Goal: Information Seeking & Learning: Learn about a topic

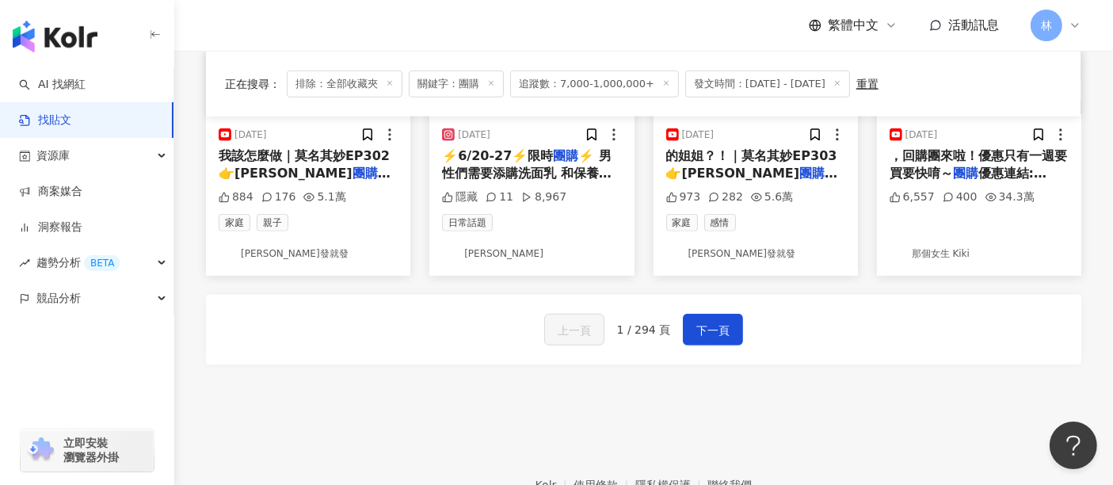
scroll to position [968, 0]
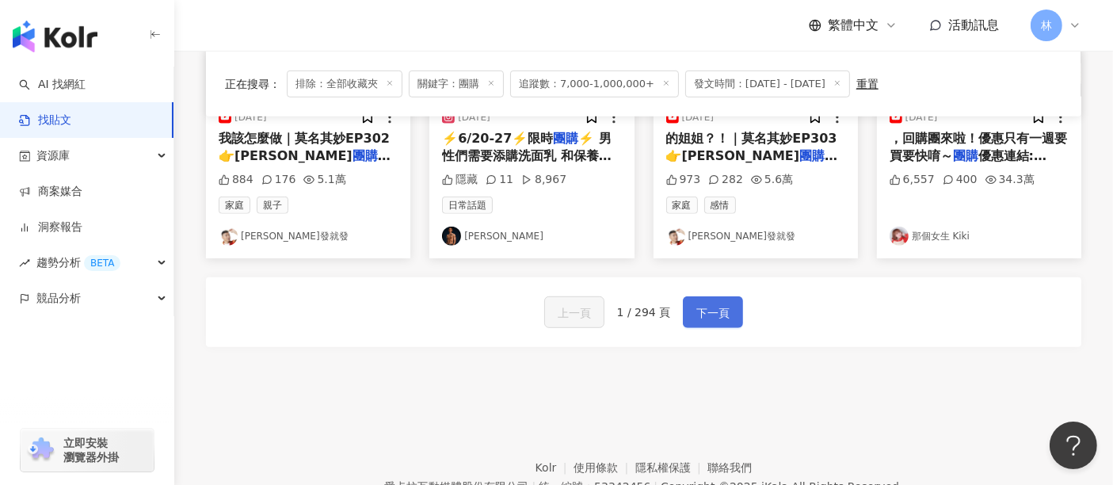
click at [731, 302] on button "下一頁" at bounding box center [713, 312] width 60 height 32
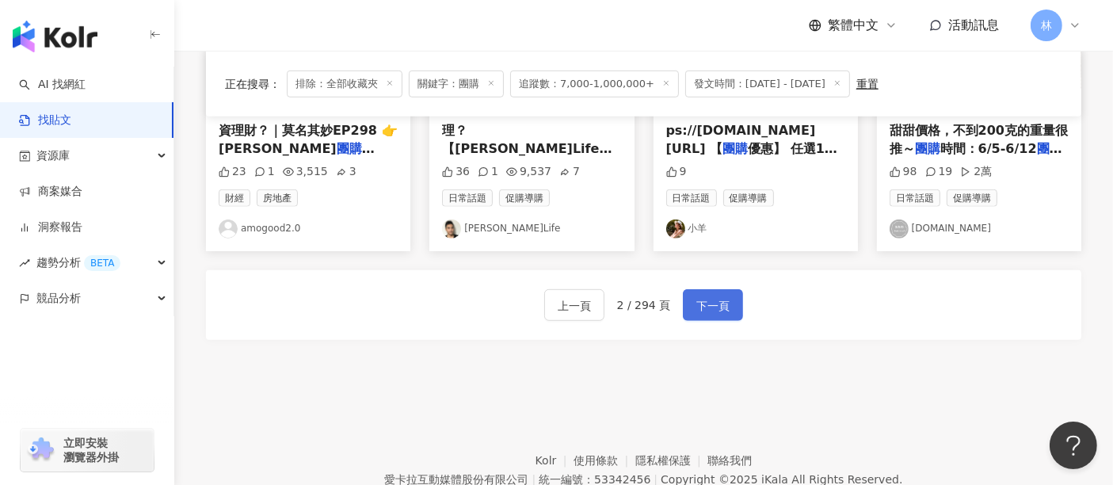
click at [703, 299] on span "下一頁" at bounding box center [712, 305] width 33 height 19
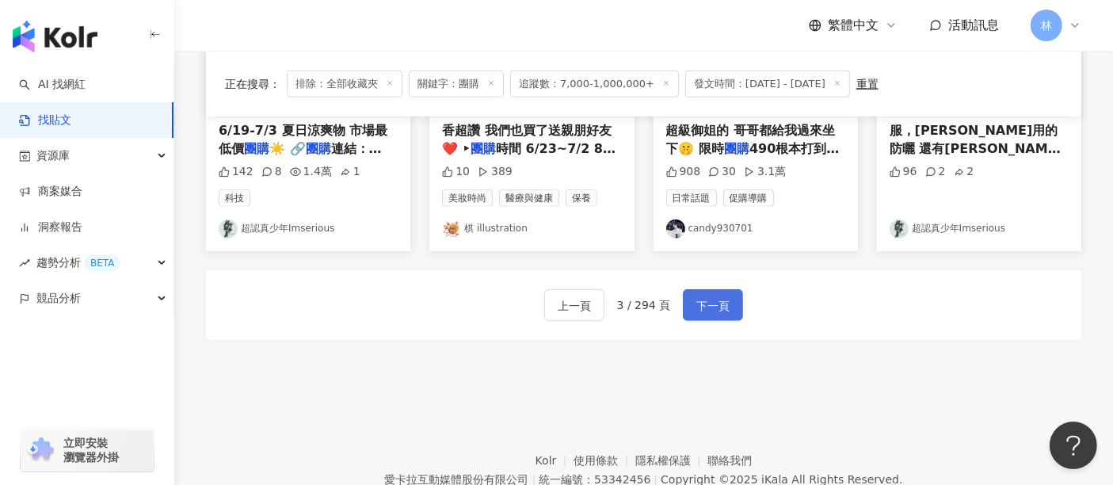
click at [711, 300] on span "下一頁" at bounding box center [712, 305] width 33 height 19
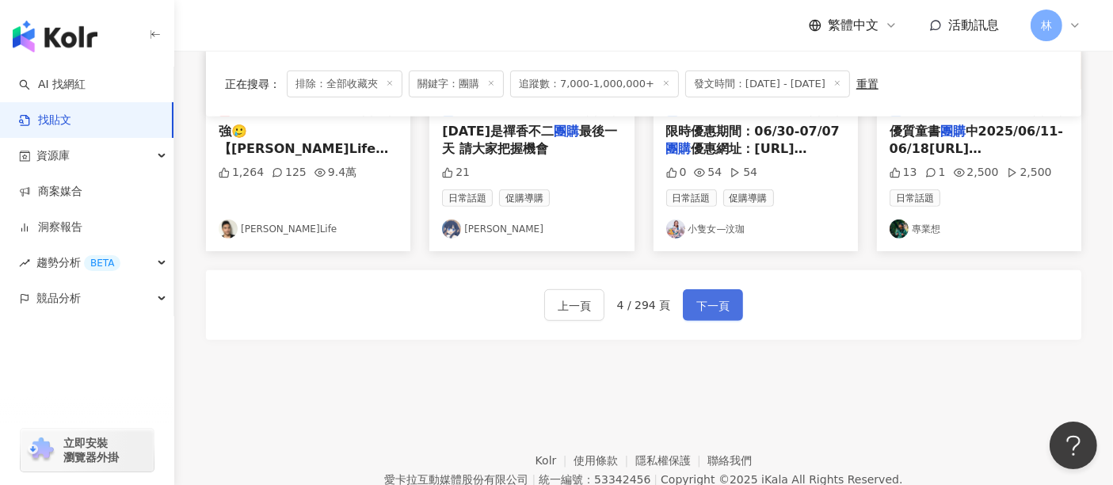
click at [711, 300] on span "下一頁" at bounding box center [712, 305] width 33 height 19
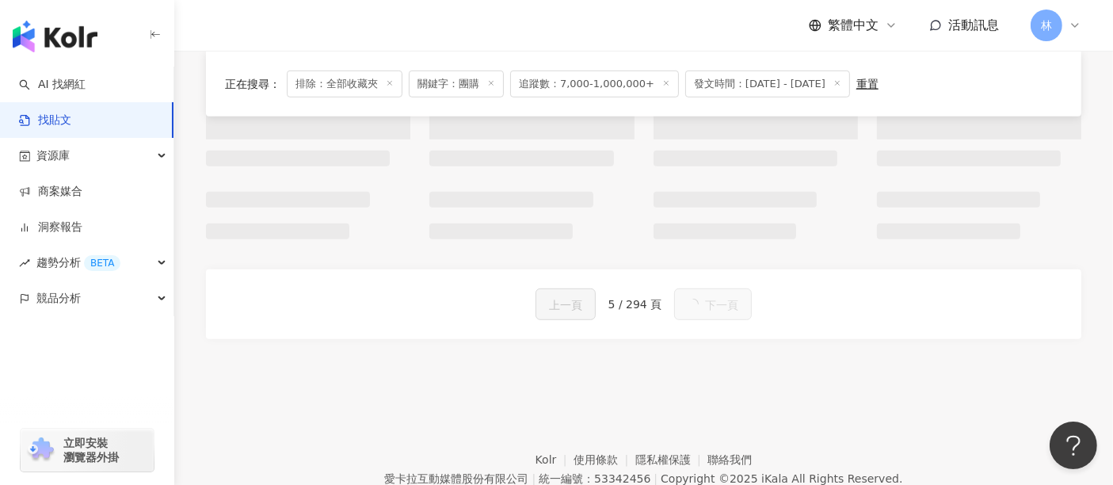
click at [711, 300] on span "下一頁" at bounding box center [721, 305] width 33 height 19
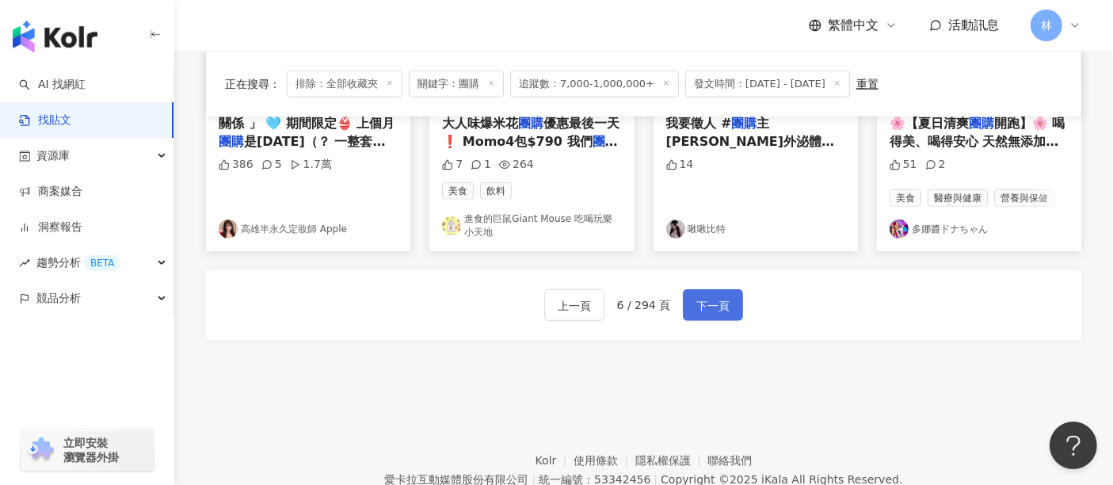
click at [711, 300] on span "下一頁" at bounding box center [712, 305] width 33 height 19
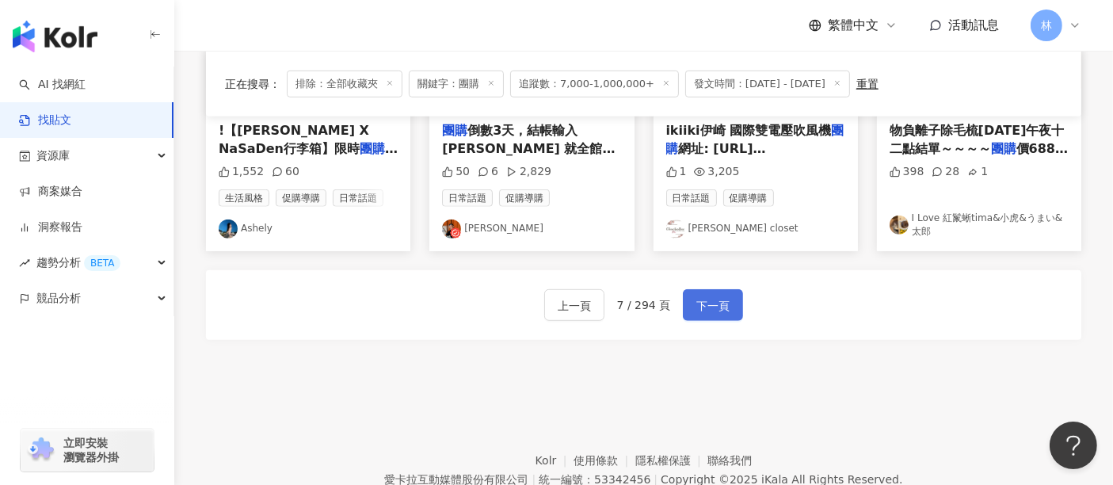
click at [711, 300] on span "下一頁" at bounding box center [712, 305] width 33 height 19
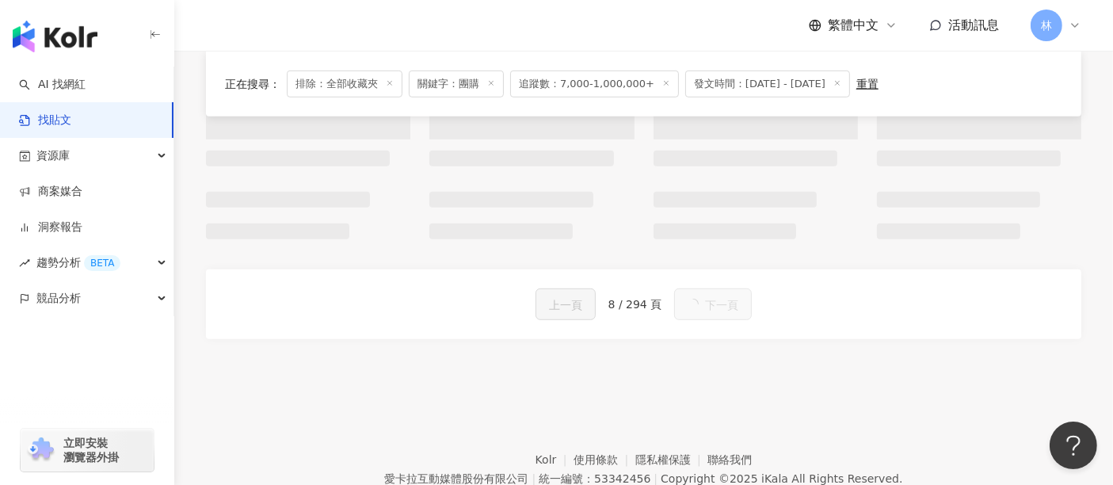
scroll to position [999, 0]
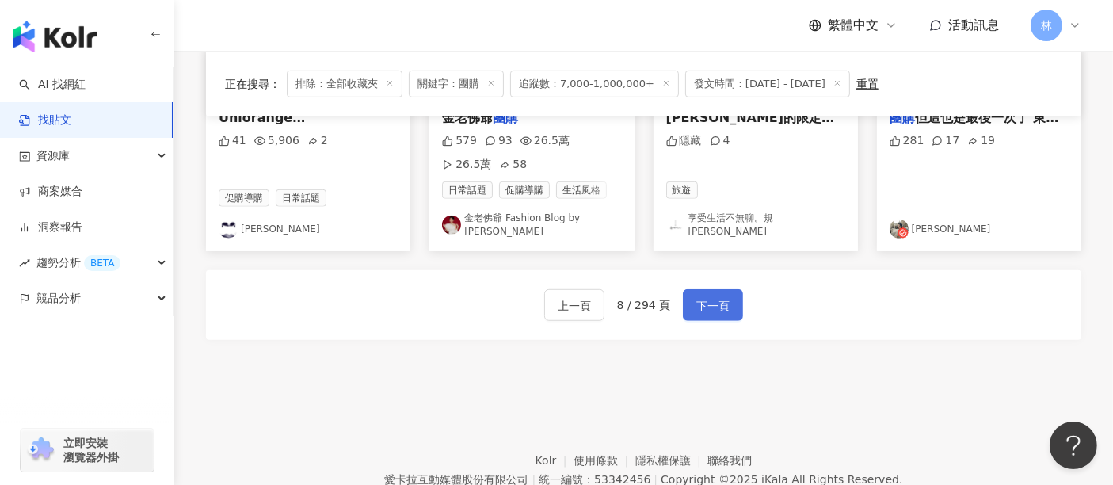
click at [711, 300] on span "下一頁" at bounding box center [712, 305] width 33 height 19
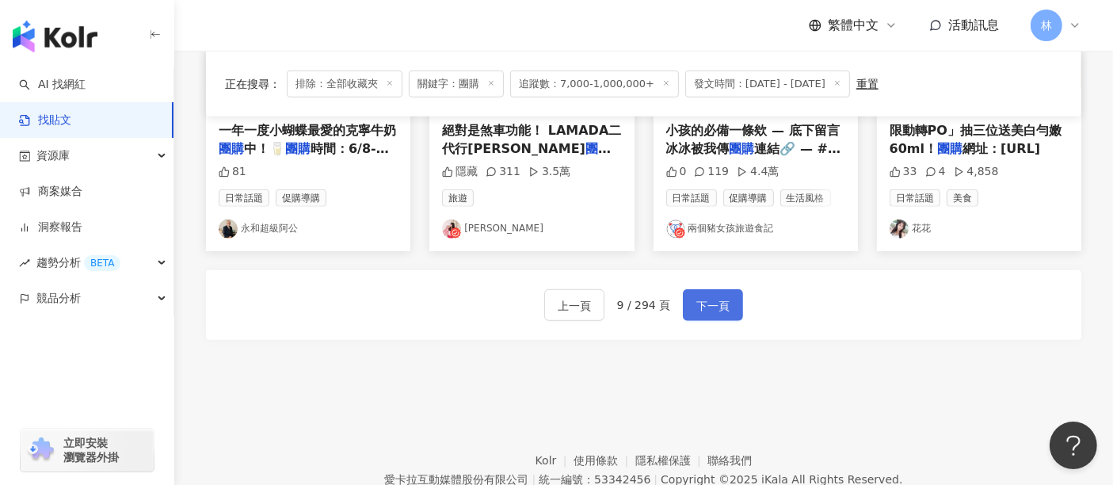
click at [711, 300] on span "下一頁" at bounding box center [712, 305] width 33 height 19
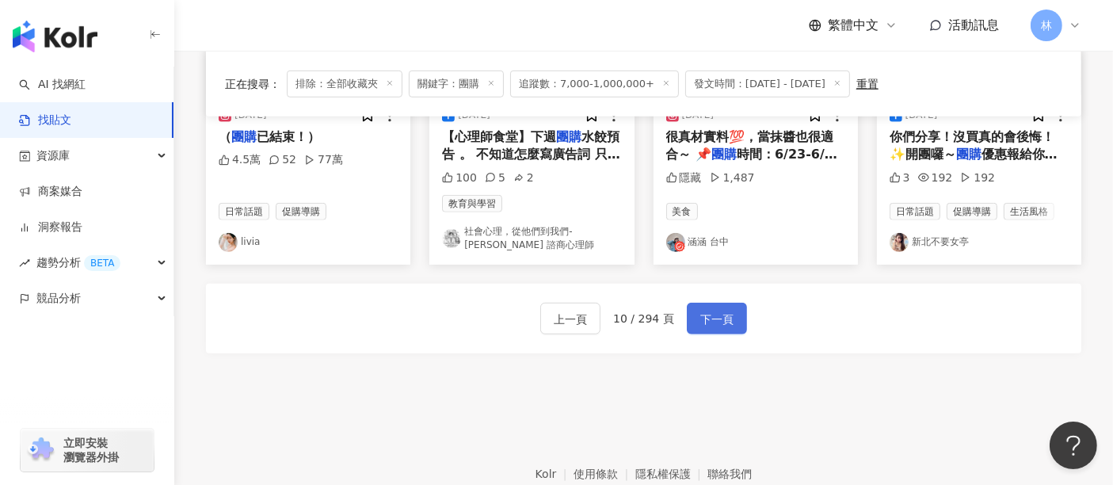
click at [711, 310] on span "下一頁" at bounding box center [716, 319] width 33 height 19
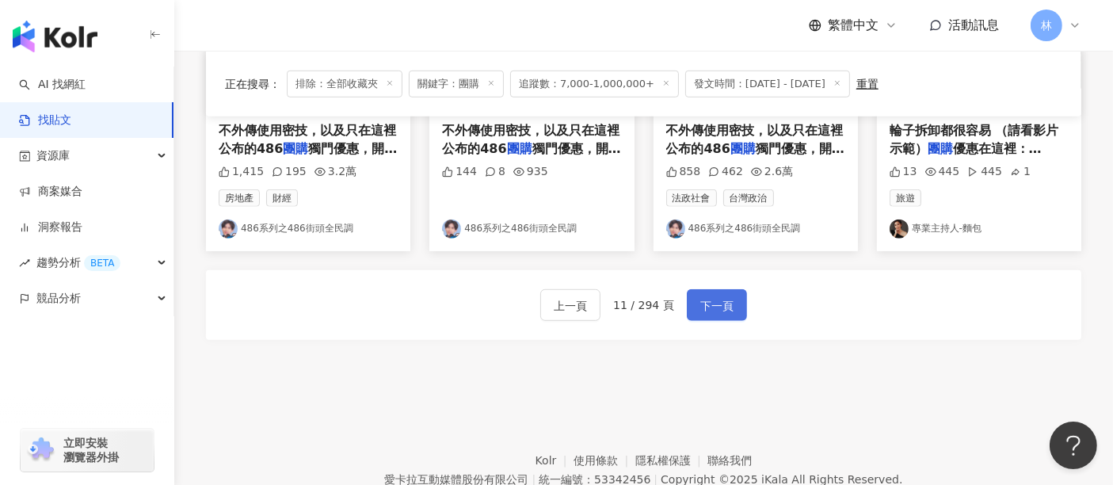
click at [711, 300] on span "下一頁" at bounding box center [716, 305] width 33 height 19
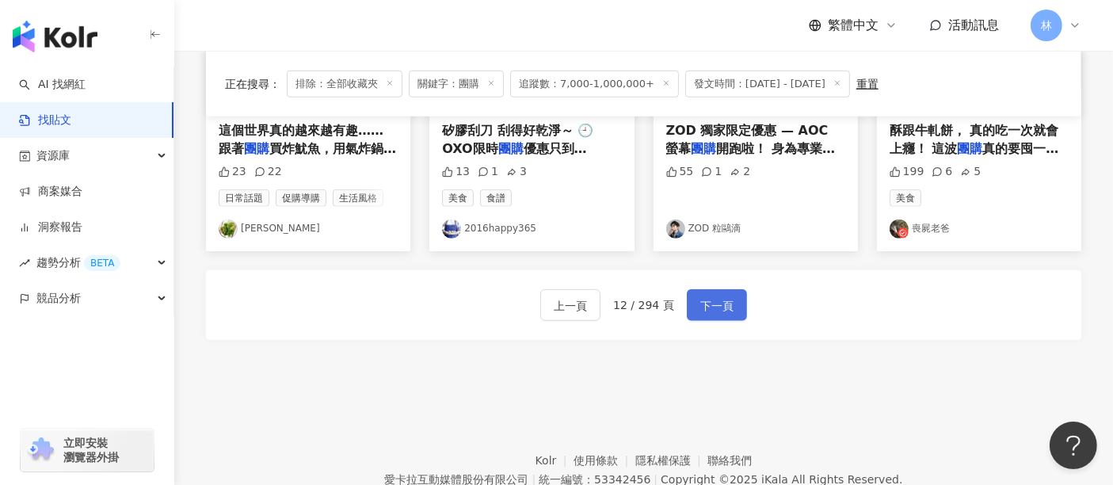
click at [711, 300] on span "下一頁" at bounding box center [716, 305] width 33 height 19
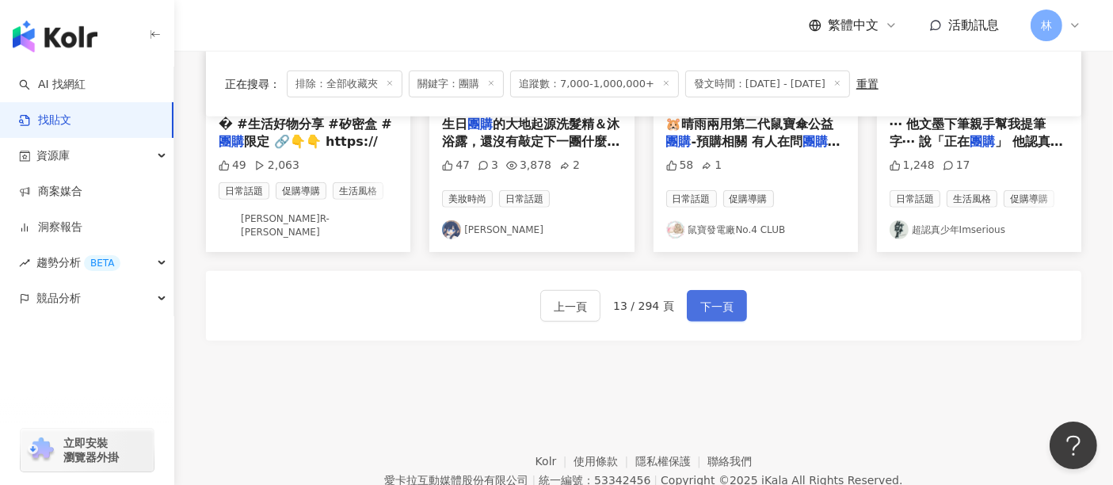
scroll to position [968, 0]
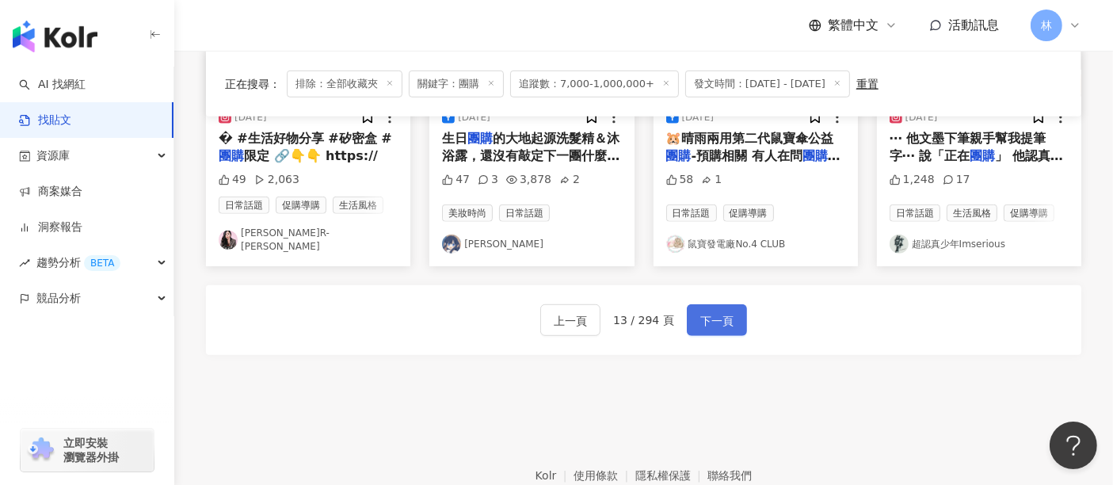
click at [711, 311] on span "下一頁" at bounding box center [716, 320] width 33 height 19
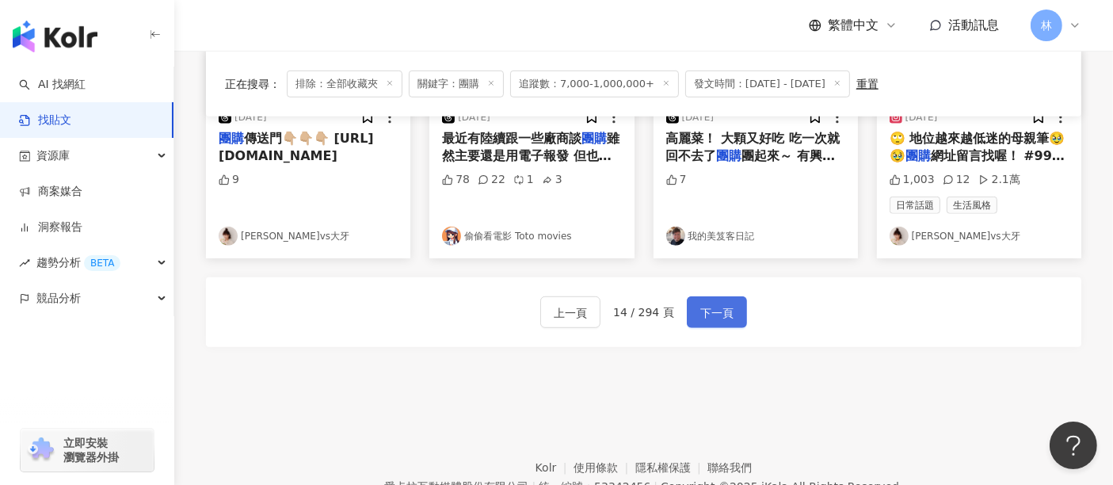
click at [711, 303] on span "下一頁" at bounding box center [716, 312] width 33 height 19
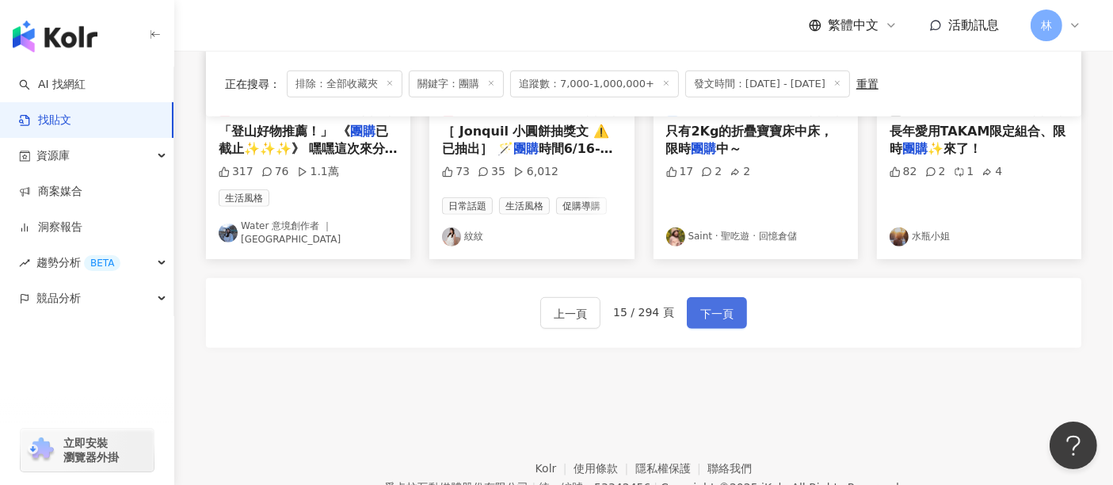
click at [710, 304] on span "下一頁" at bounding box center [716, 313] width 33 height 19
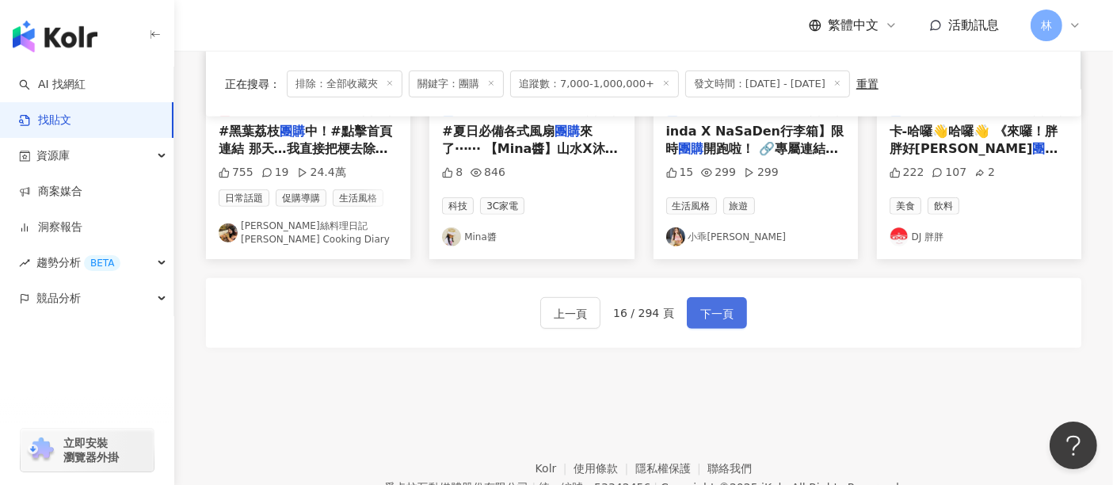
click at [711, 304] on span "下一頁" at bounding box center [716, 313] width 33 height 19
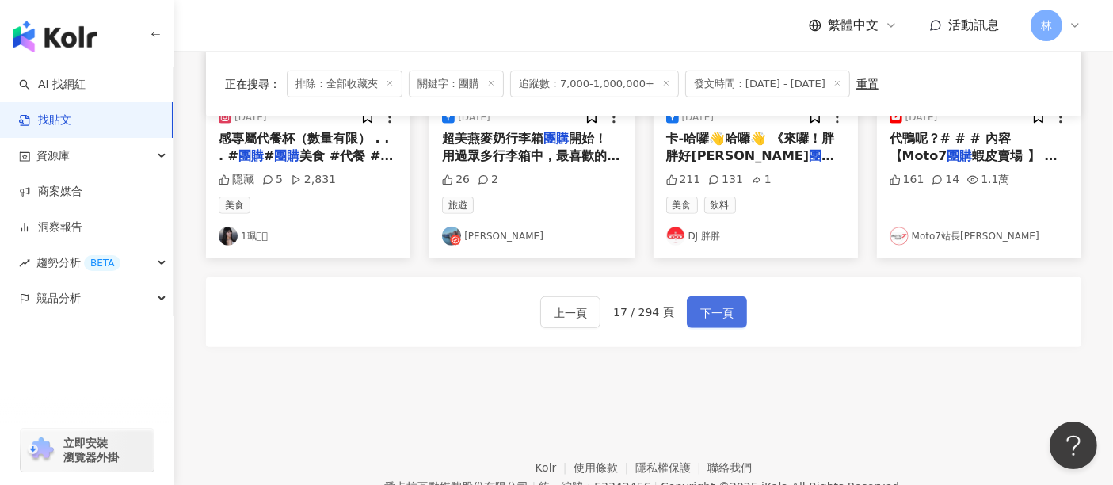
click at [711, 303] on span "下一頁" at bounding box center [716, 312] width 33 height 19
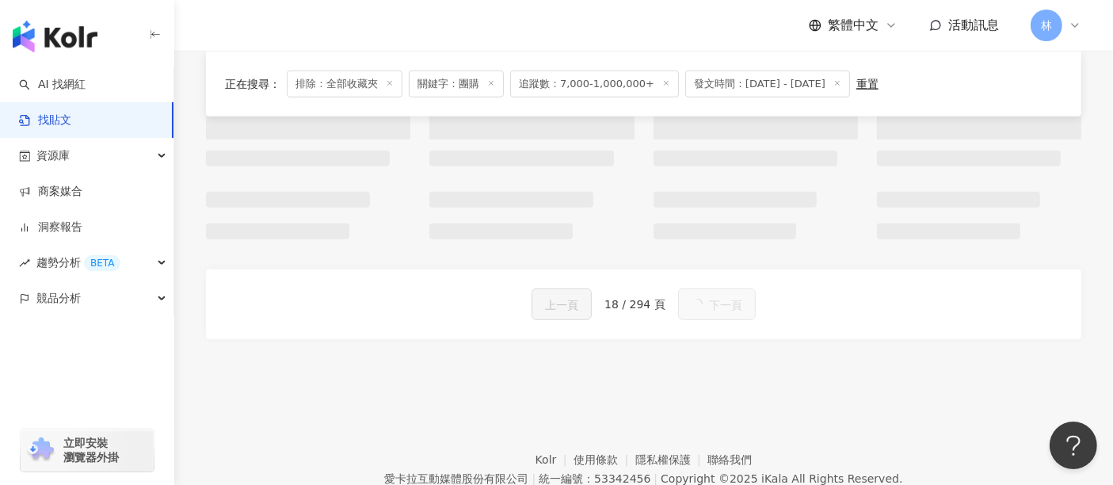
click at [711, 297] on button "下一頁" at bounding box center [717, 304] width 78 height 32
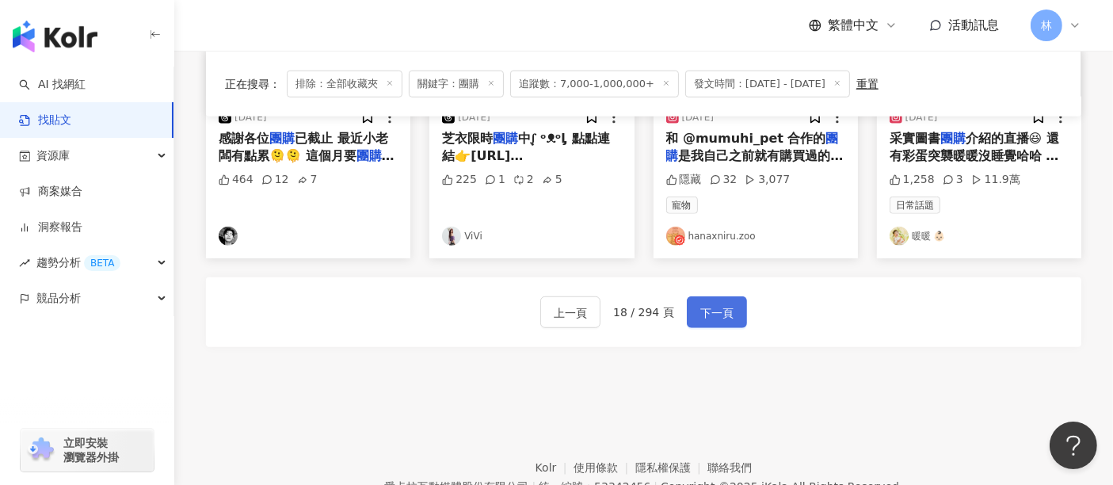
click at [708, 304] on span "下一頁" at bounding box center [716, 312] width 33 height 19
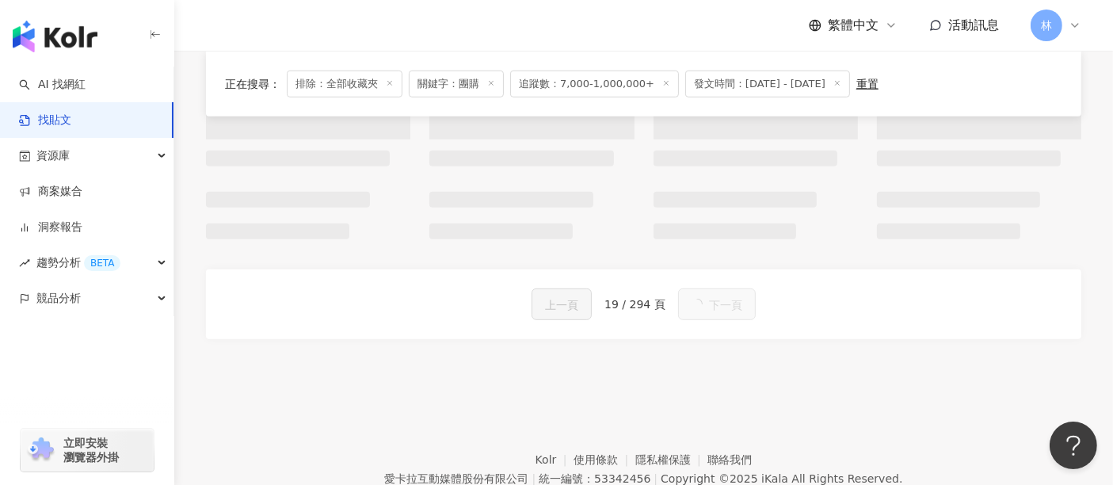
click at [708, 304] on button "下一頁" at bounding box center [717, 304] width 78 height 32
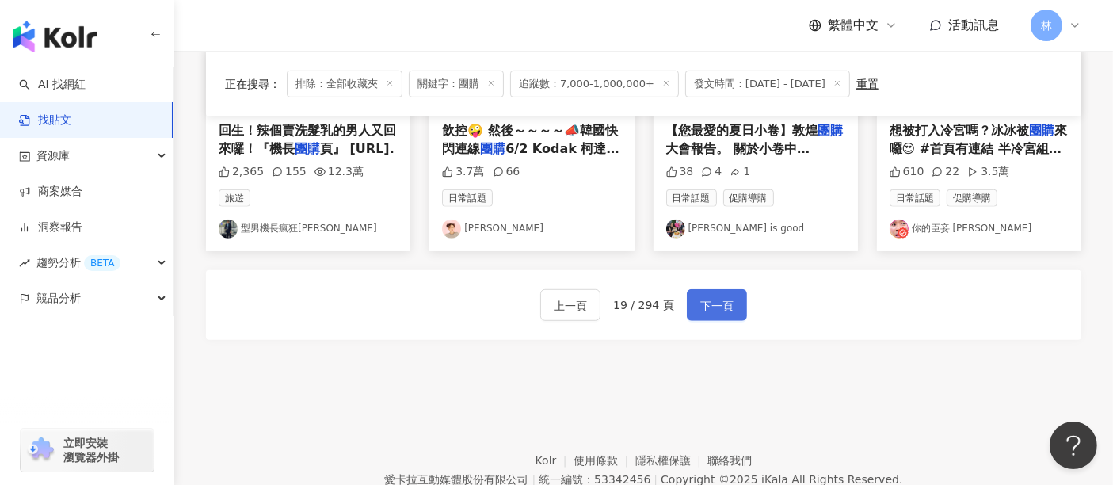
click at [708, 304] on span "下一頁" at bounding box center [716, 305] width 33 height 19
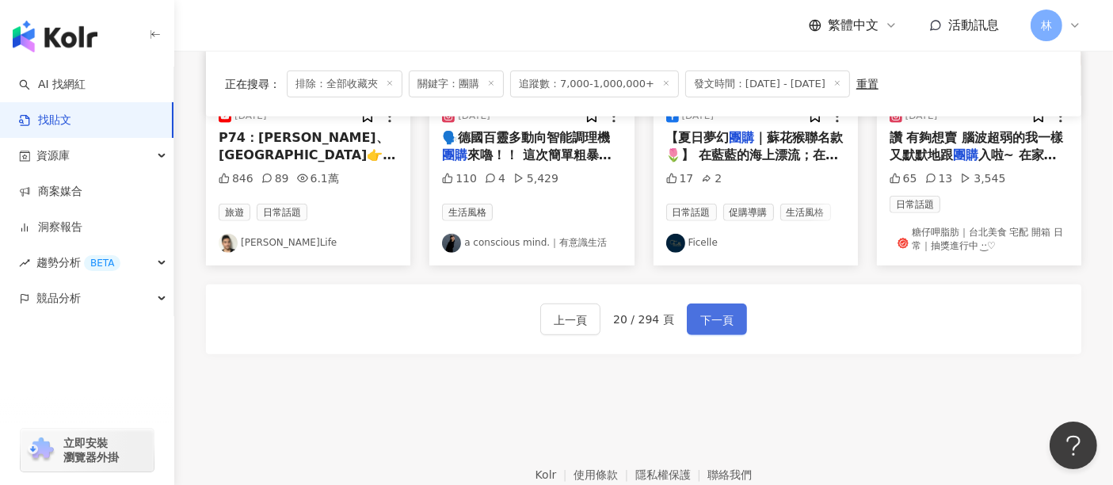
scroll to position [975, 0]
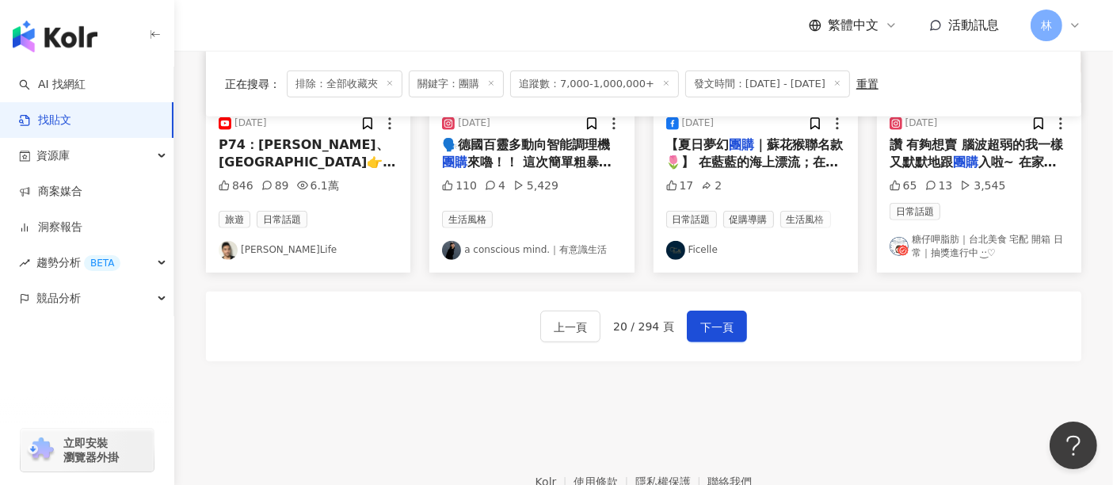
click at [708, 318] on div "上一頁 20 / 294 頁 下一頁" at bounding box center [644, 327] width 876 height 70
click at [701, 318] on span "下一頁" at bounding box center [716, 327] width 33 height 19
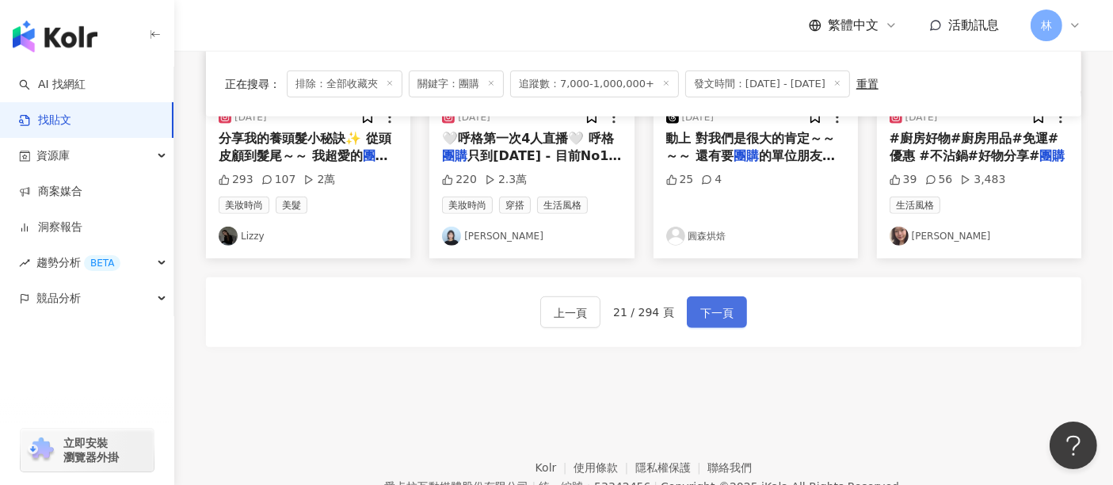
click at [701, 308] on span "下一頁" at bounding box center [716, 312] width 33 height 19
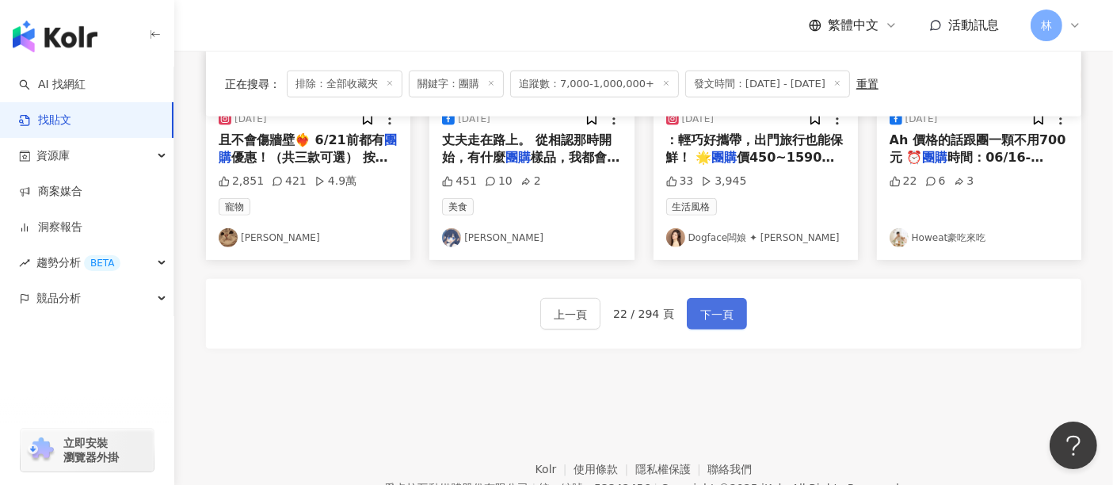
scroll to position [991, 0]
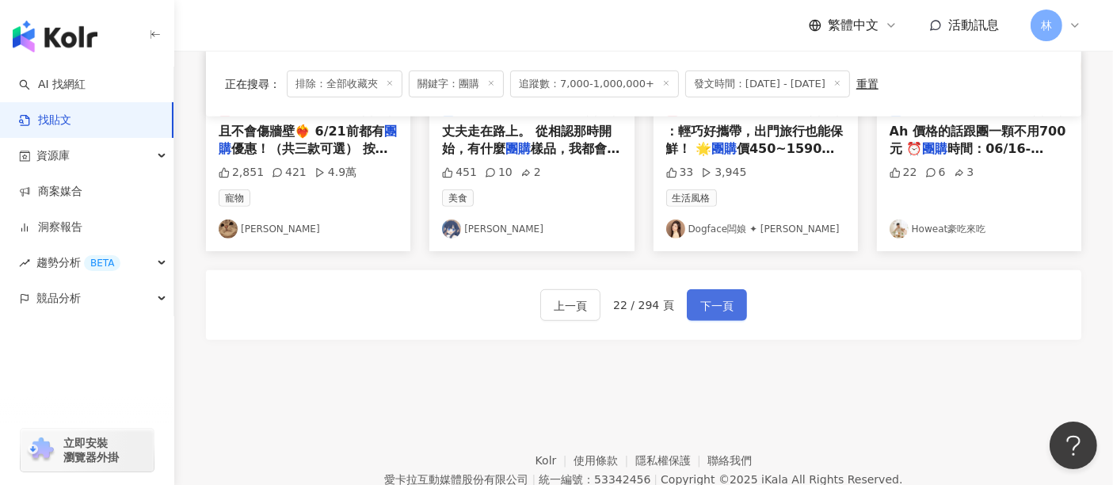
click at [701, 308] on span "下一頁" at bounding box center [716, 305] width 33 height 19
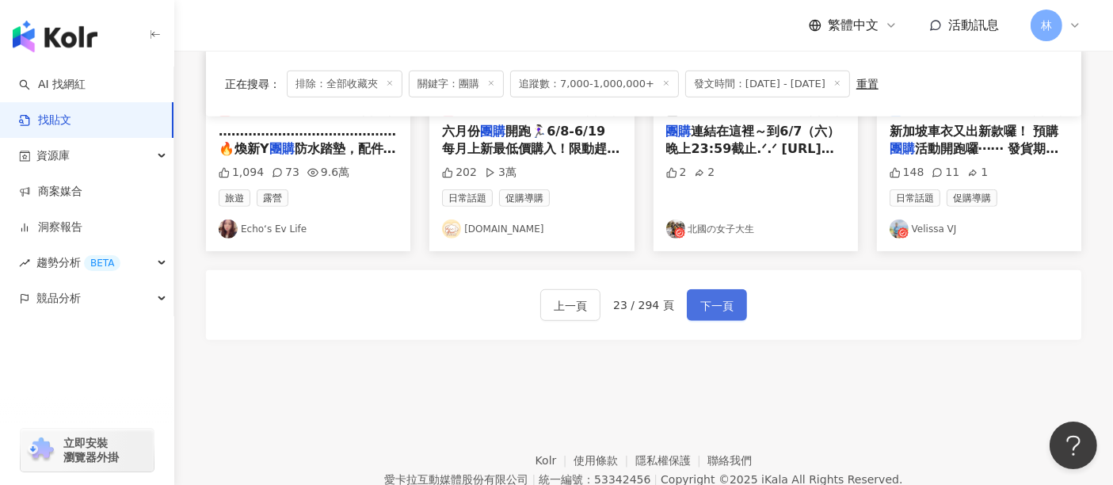
click at [701, 308] on span "下一頁" at bounding box center [716, 305] width 33 height 19
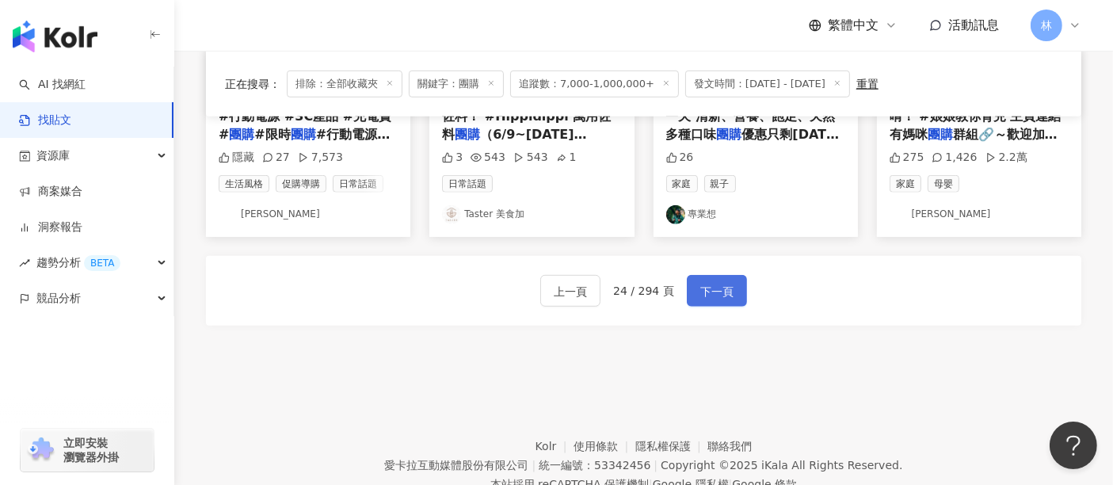
scroll to position [968, 0]
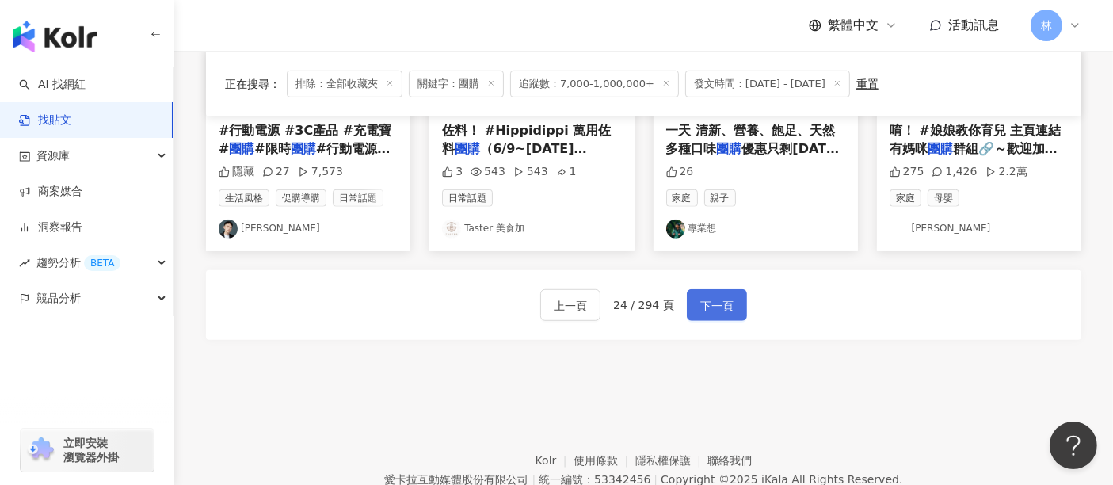
click at [701, 308] on span "下一頁" at bounding box center [716, 305] width 33 height 19
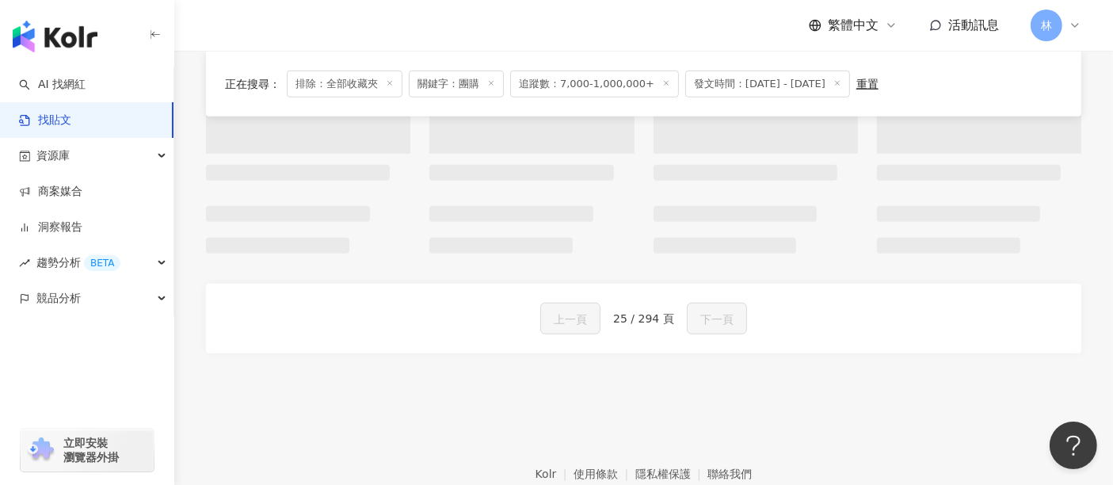
scroll to position [982, 0]
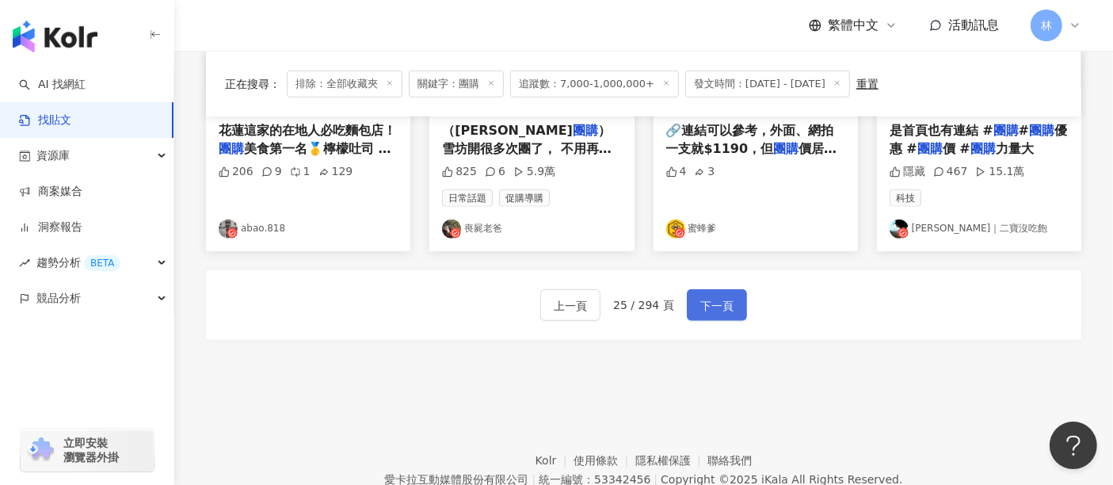
click at [701, 308] on span "下一頁" at bounding box center [716, 305] width 33 height 19
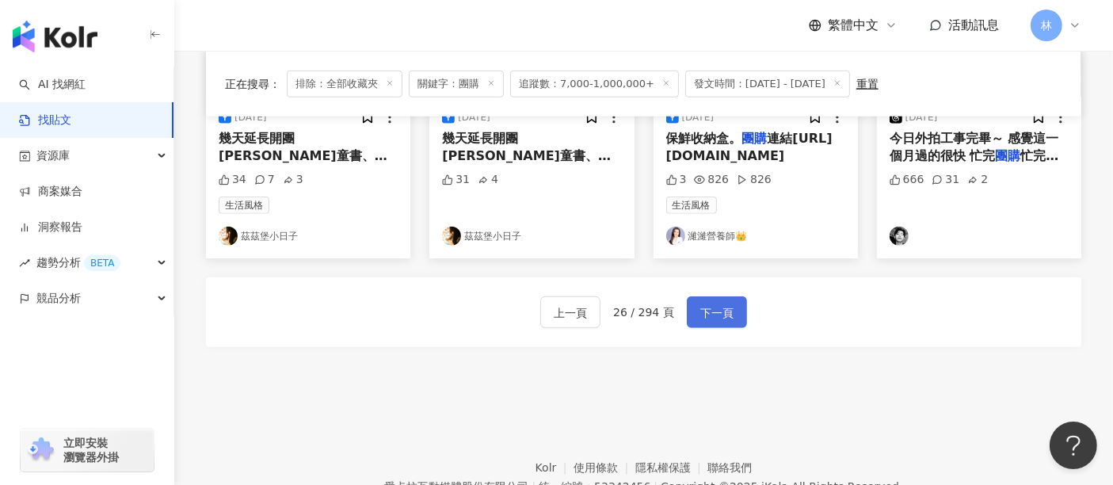
click at [701, 308] on span "下一頁" at bounding box center [716, 312] width 33 height 19
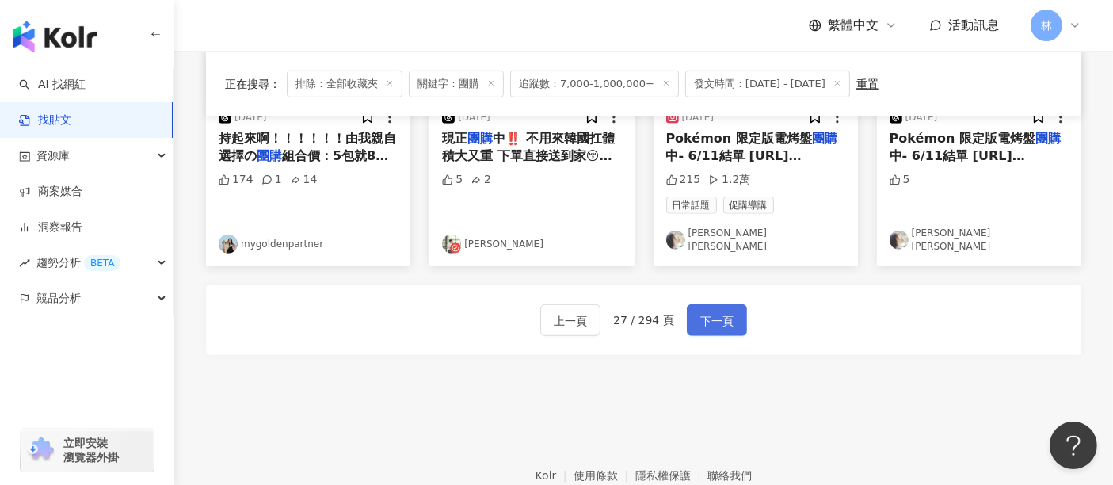
click at [701, 311] on span "下一頁" at bounding box center [716, 320] width 33 height 19
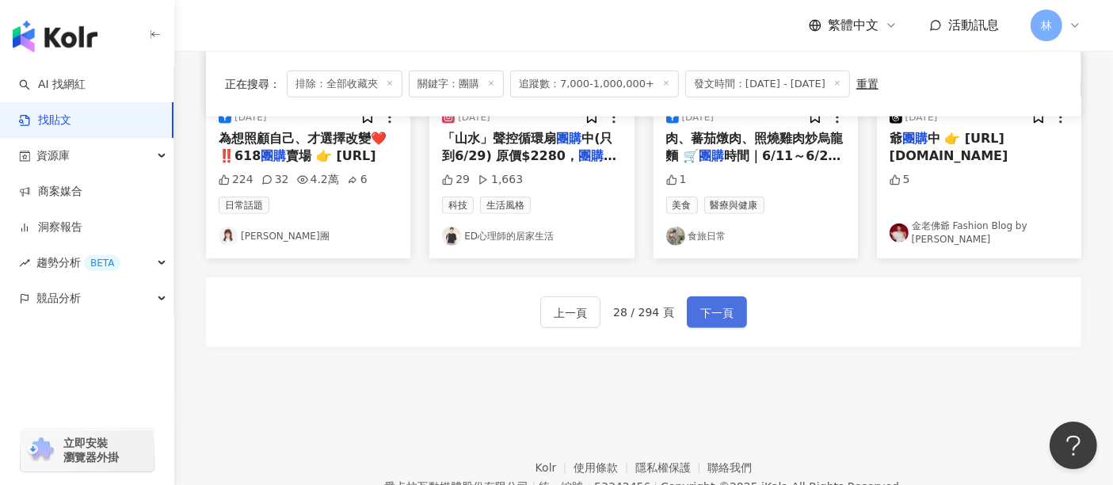
click at [701, 308] on span "下一頁" at bounding box center [716, 312] width 33 height 19
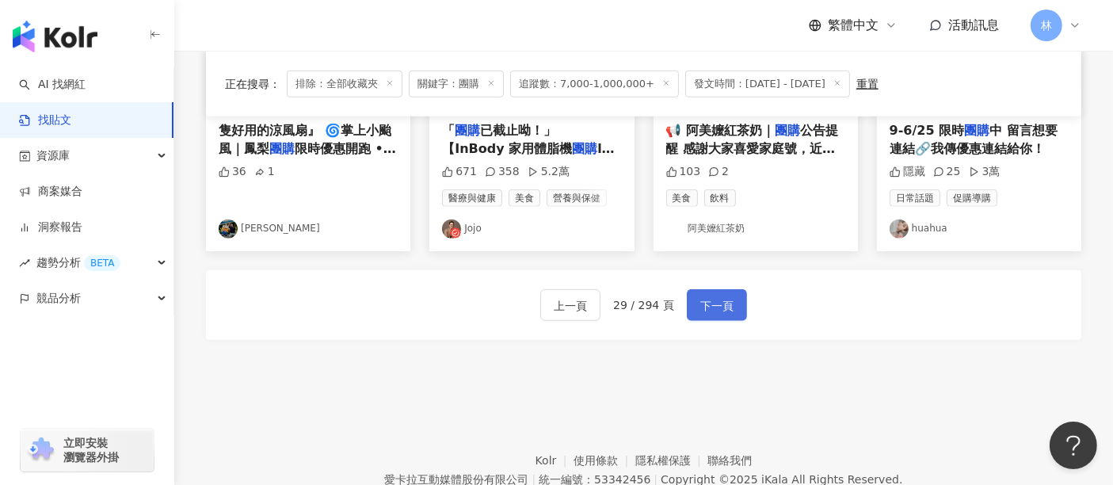
click at [701, 308] on span "下一頁" at bounding box center [716, 305] width 33 height 19
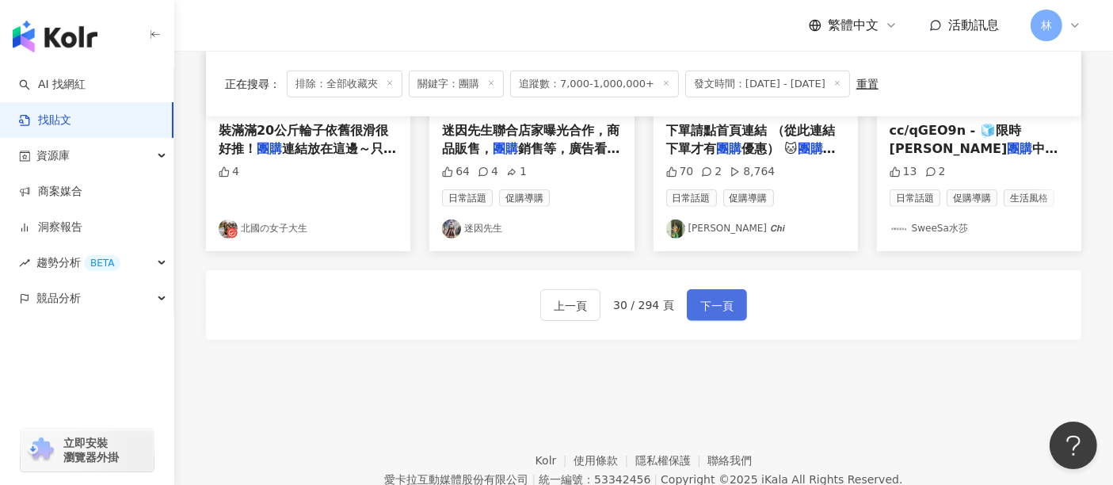
click at [701, 308] on span "下一頁" at bounding box center [716, 305] width 33 height 19
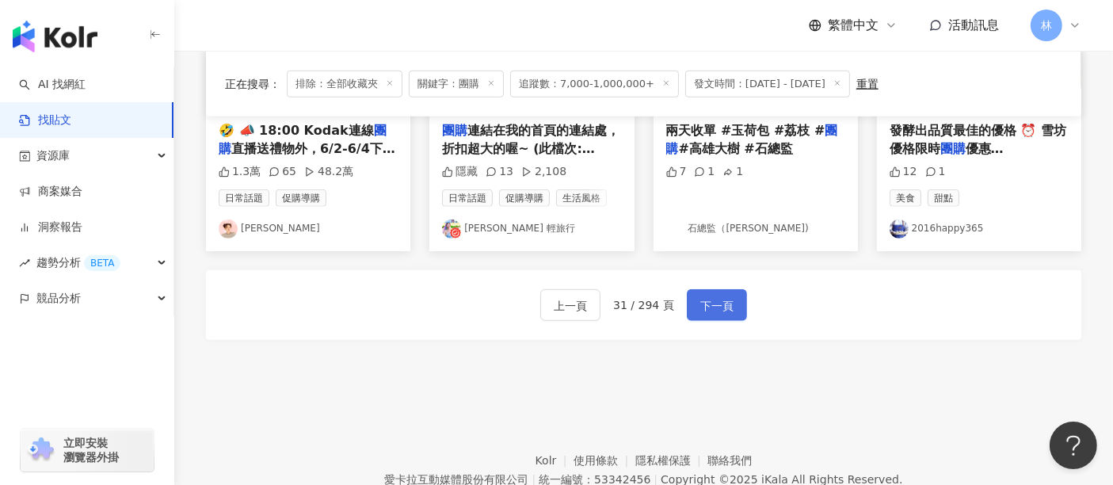
click at [701, 308] on span "下一頁" at bounding box center [716, 305] width 33 height 19
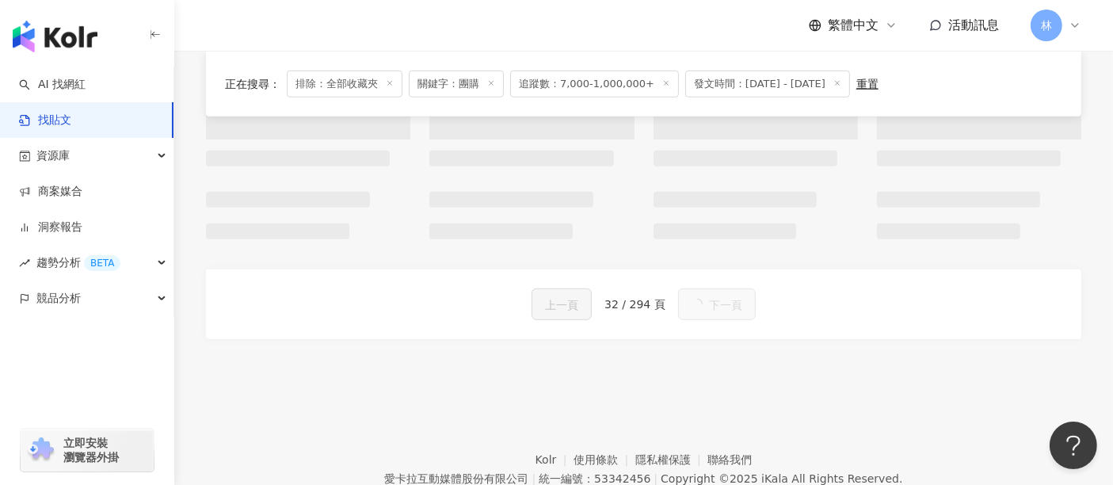
scroll to position [968, 0]
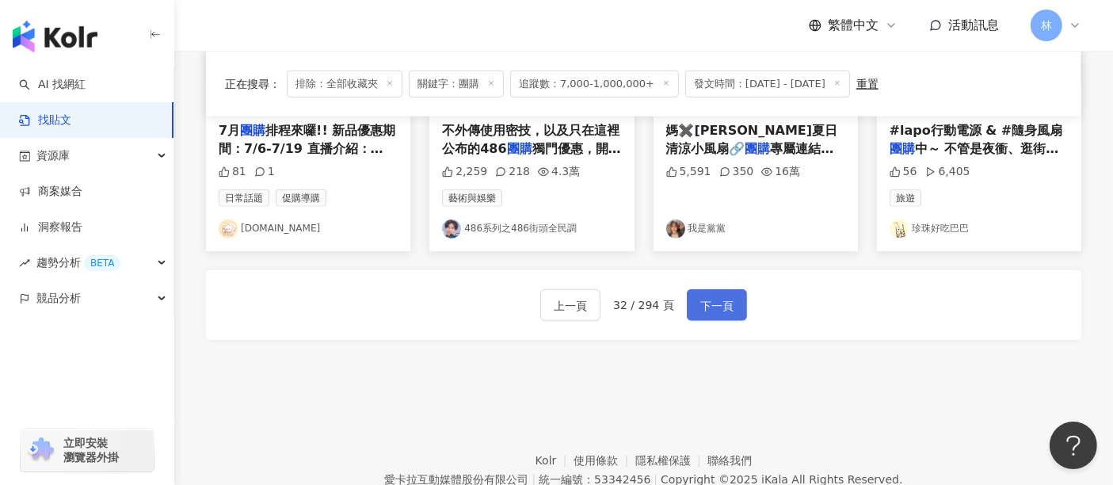
click at [701, 308] on span "下一頁" at bounding box center [716, 305] width 33 height 19
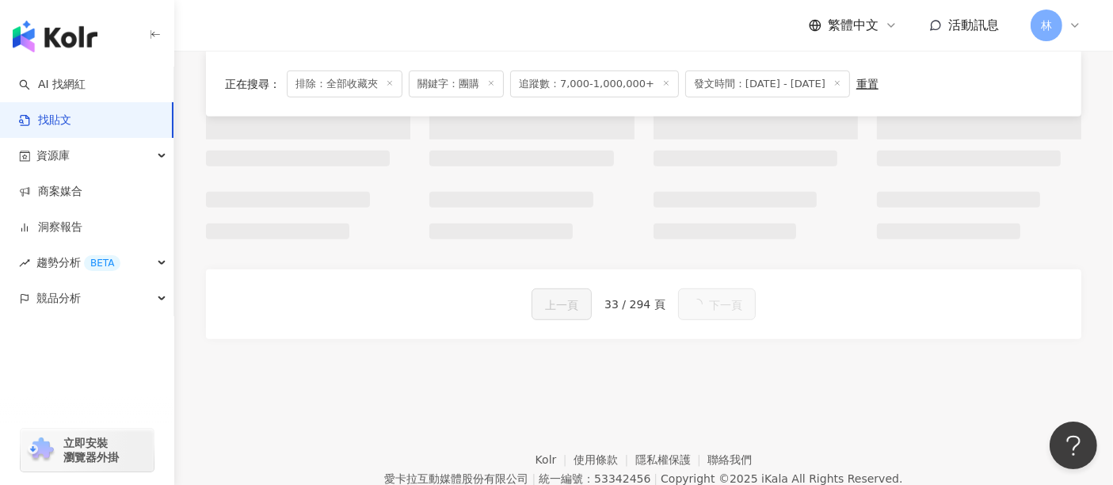
click at [701, 308] on button "下一頁" at bounding box center [717, 304] width 78 height 32
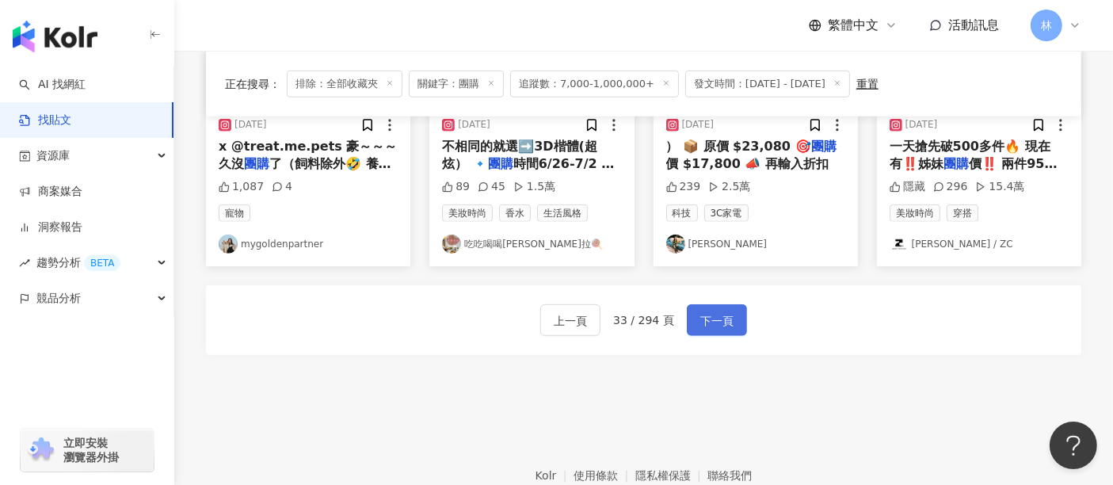
click at [701, 311] on span "下一頁" at bounding box center [716, 320] width 33 height 19
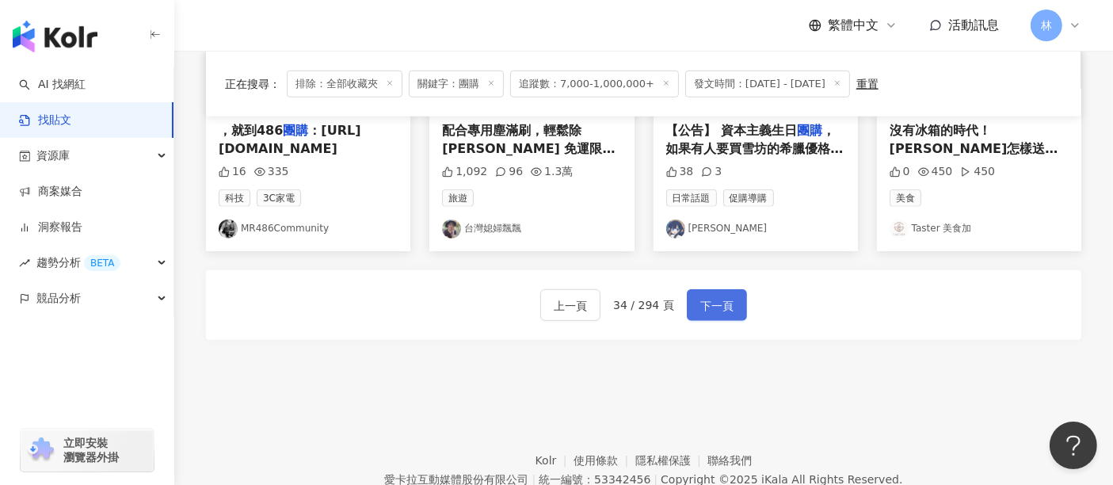
click at [701, 308] on span "下一頁" at bounding box center [716, 305] width 33 height 19
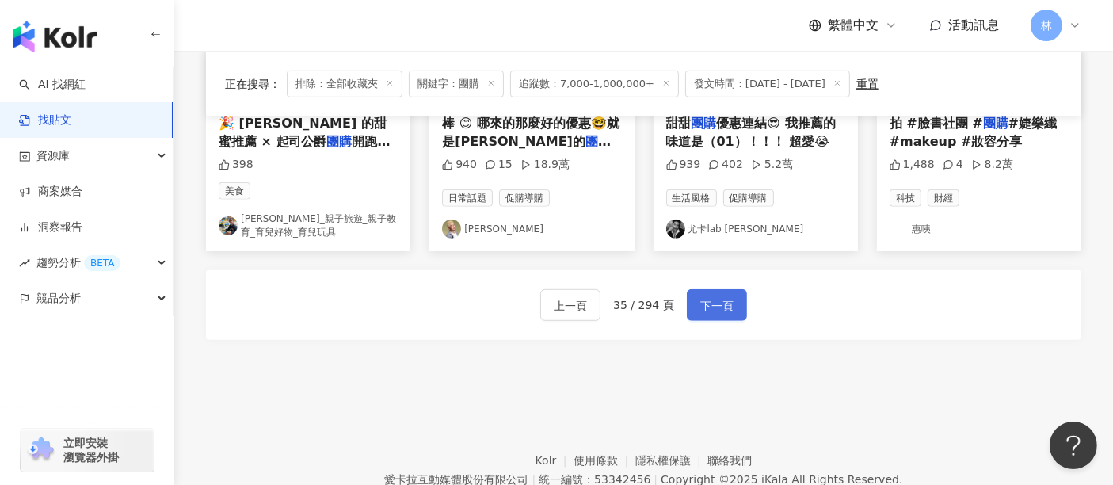
click at [713, 305] on span "下一頁" at bounding box center [716, 305] width 33 height 19
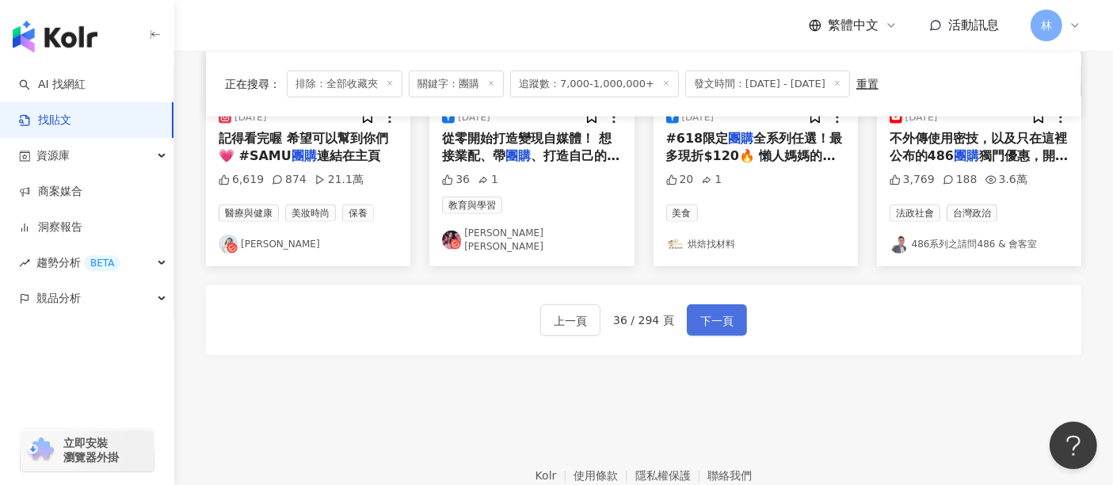
click at [715, 311] on span "下一頁" at bounding box center [716, 320] width 33 height 19
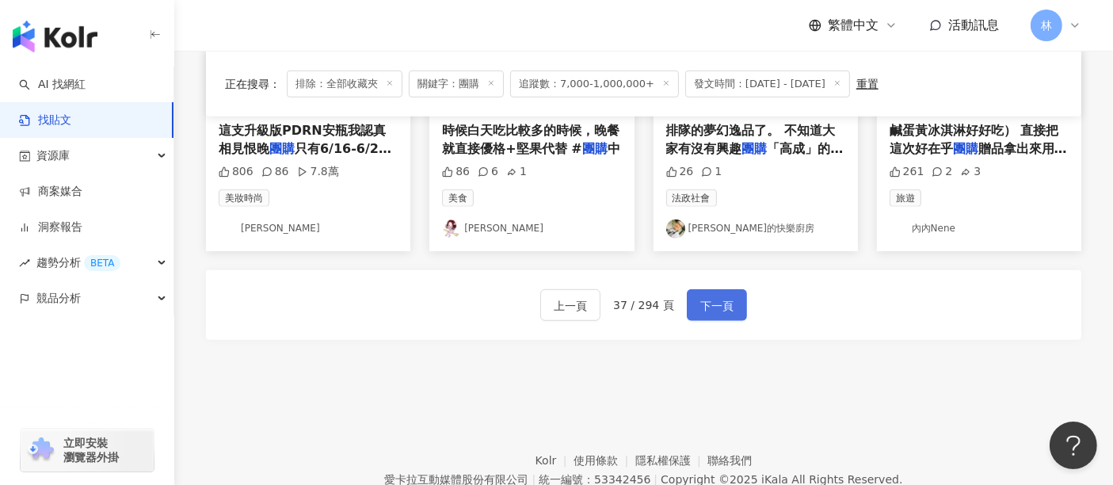
click at [715, 303] on span "下一頁" at bounding box center [716, 305] width 33 height 19
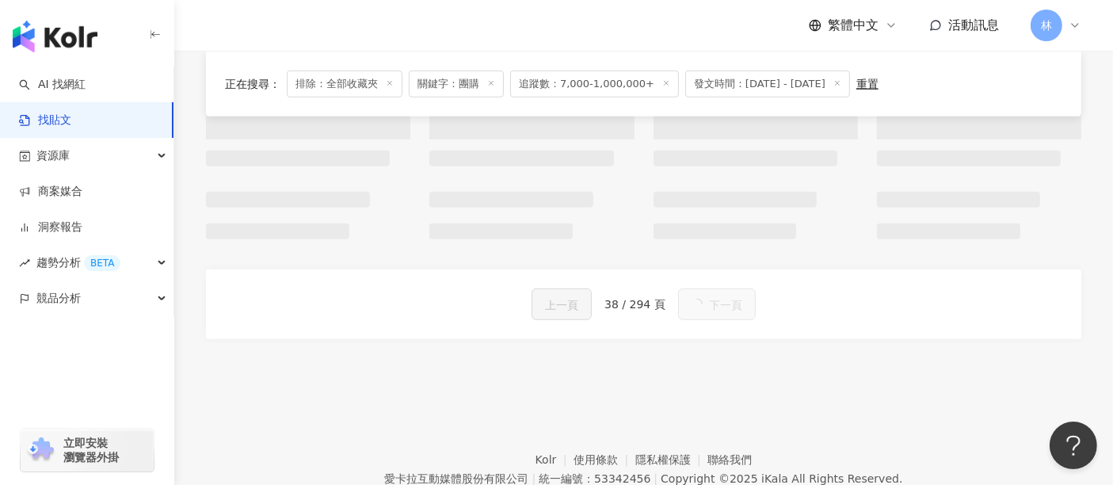
click at [715, 303] on button "下一頁" at bounding box center [717, 304] width 78 height 32
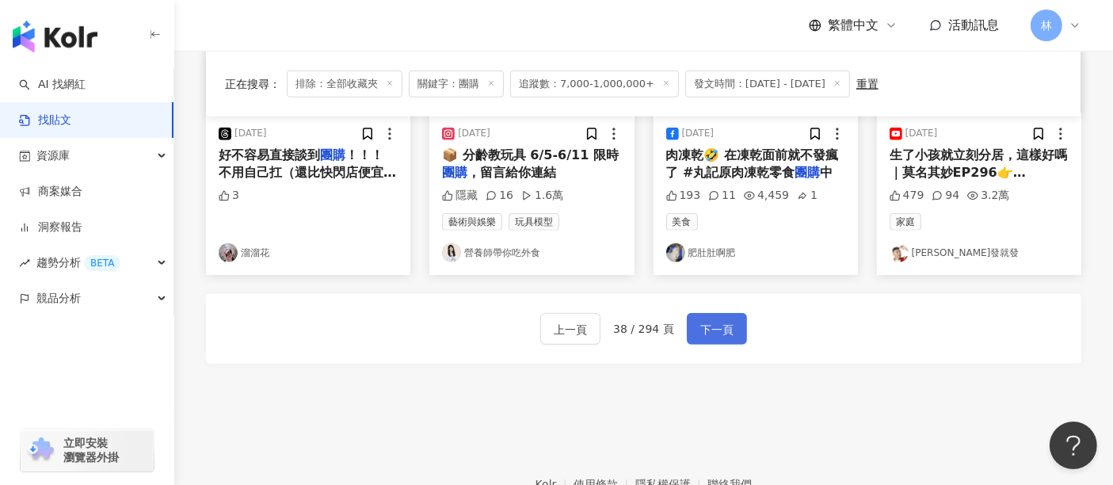
click at [715, 320] on span "下一頁" at bounding box center [716, 329] width 33 height 19
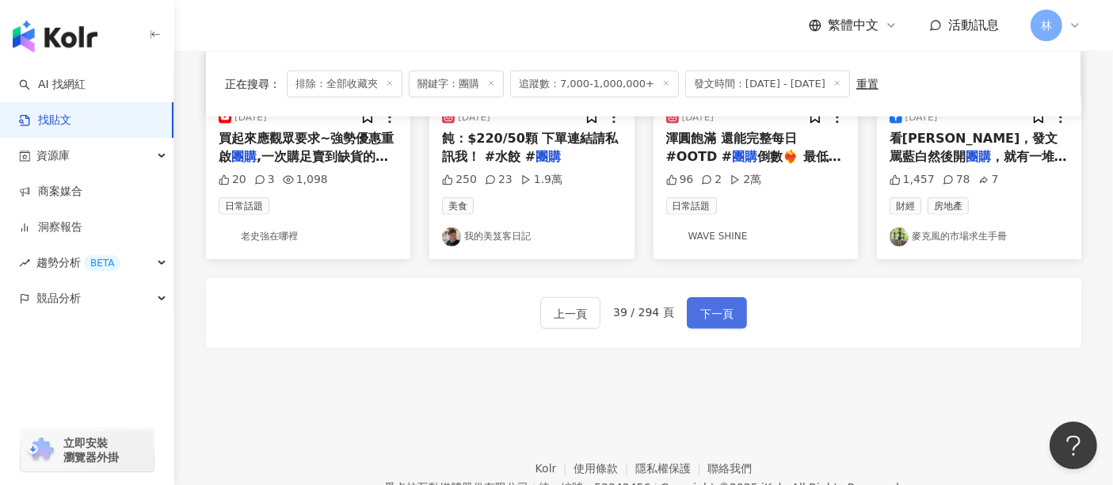
click at [715, 304] on span "下一頁" at bounding box center [716, 313] width 33 height 19
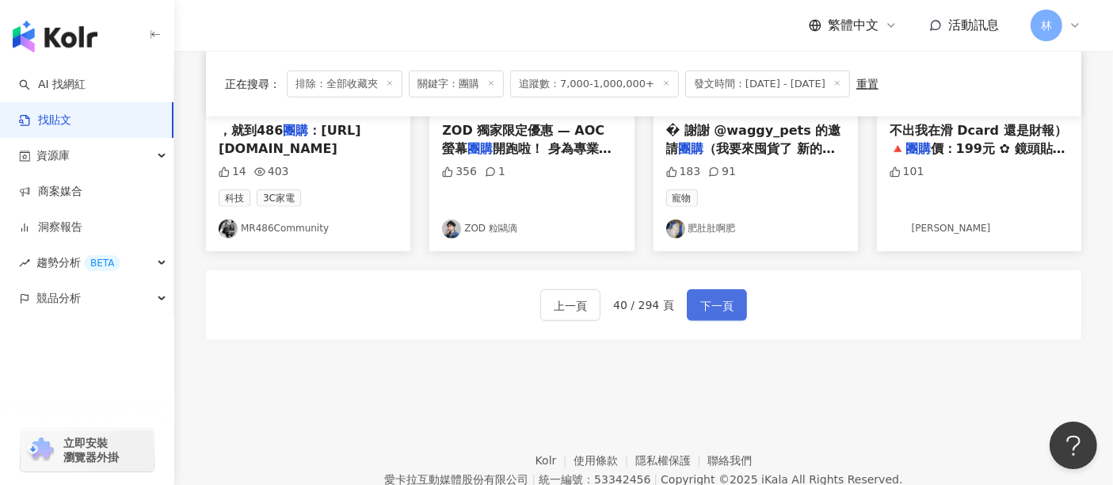
click at [715, 303] on span "下一頁" at bounding box center [716, 305] width 33 height 19
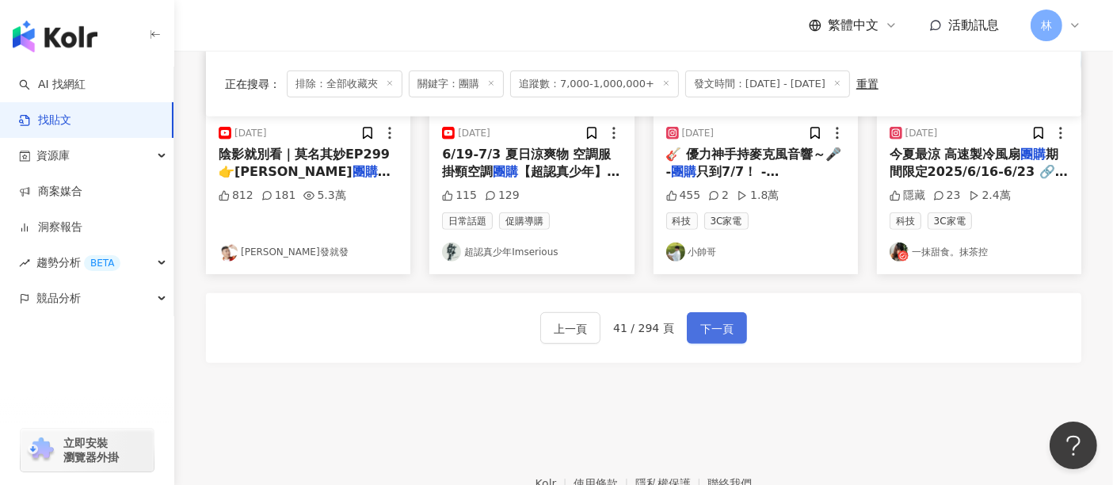
click at [702, 319] on span "下一頁" at bounding box center [716, 328] width 33 height 19
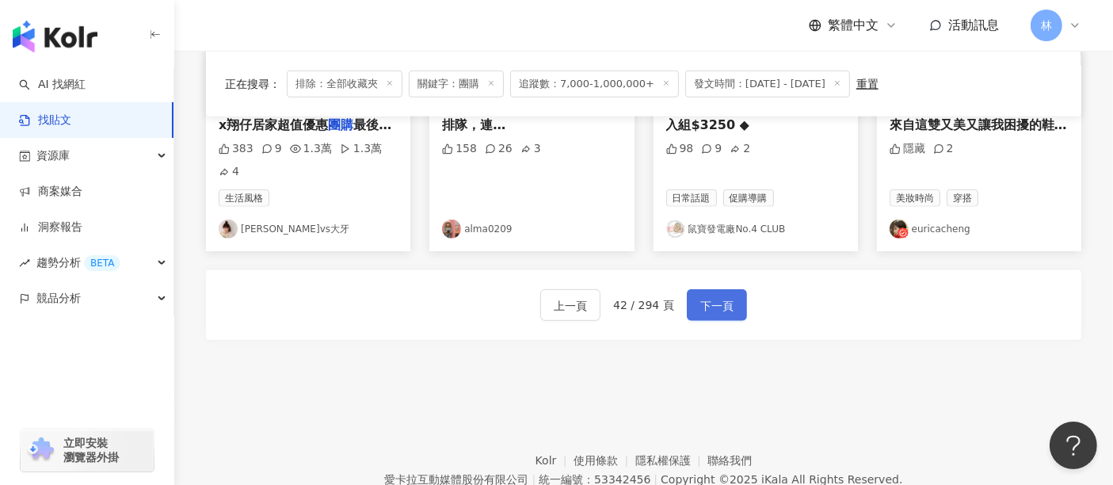
click at [703, 303] on span "下一頁" at bounding box center [716, 305] width 33 height 19
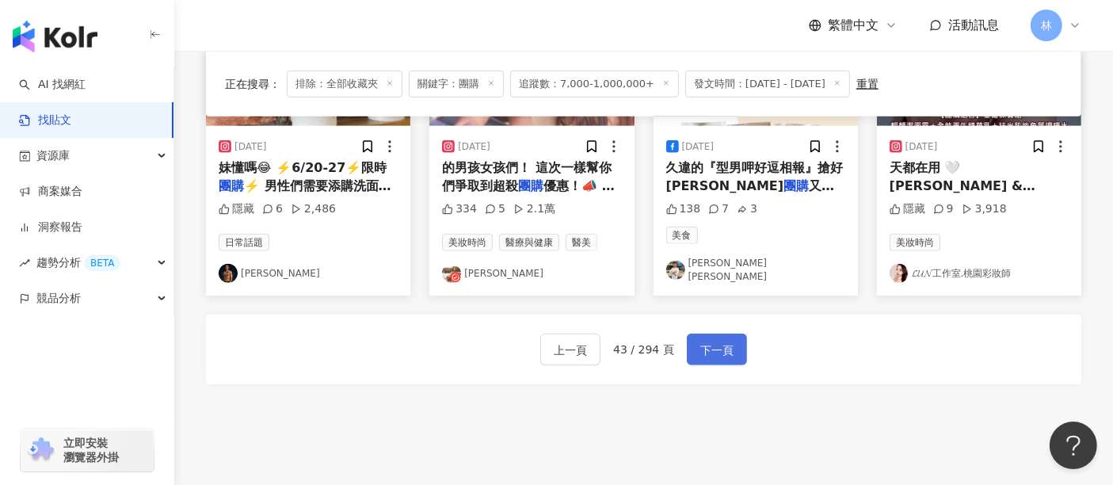
click at [703, 341] on span "下一頁" at bounding box center [716, 350] width 33 height 19
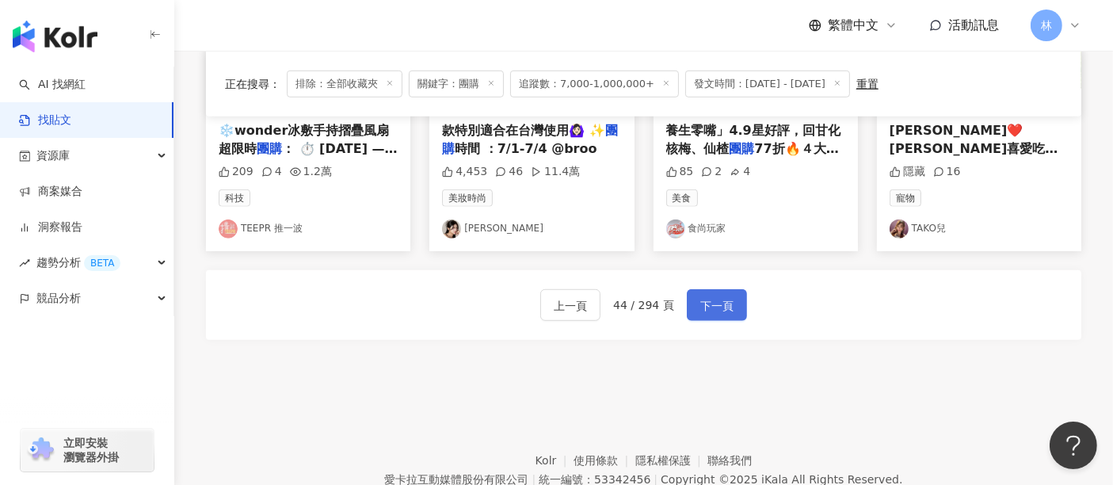
click at [703, 303] on span "下一頁" at bounding box center [716, 305] width 33 height 19
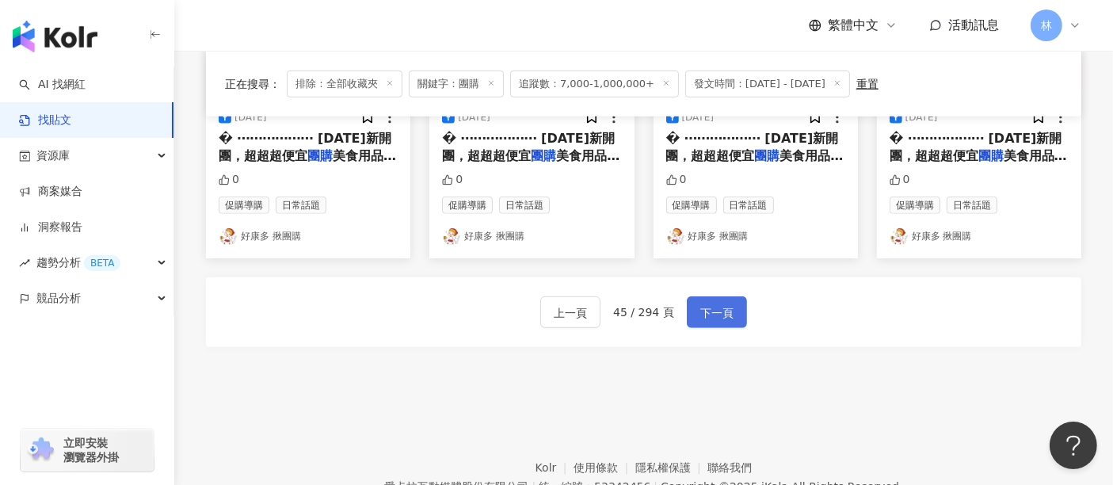
click at [703, 303] on span "下一頁" at bounding box center [716, 312] width 33 height 19
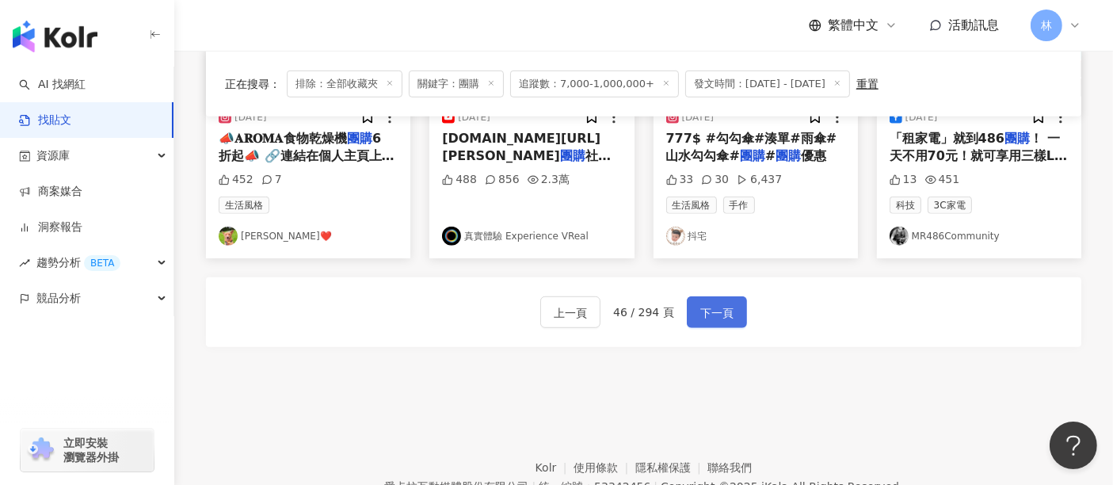
click at [703, 303] on span "下一頁" at bounding box center [716, 312] width 33 height 19
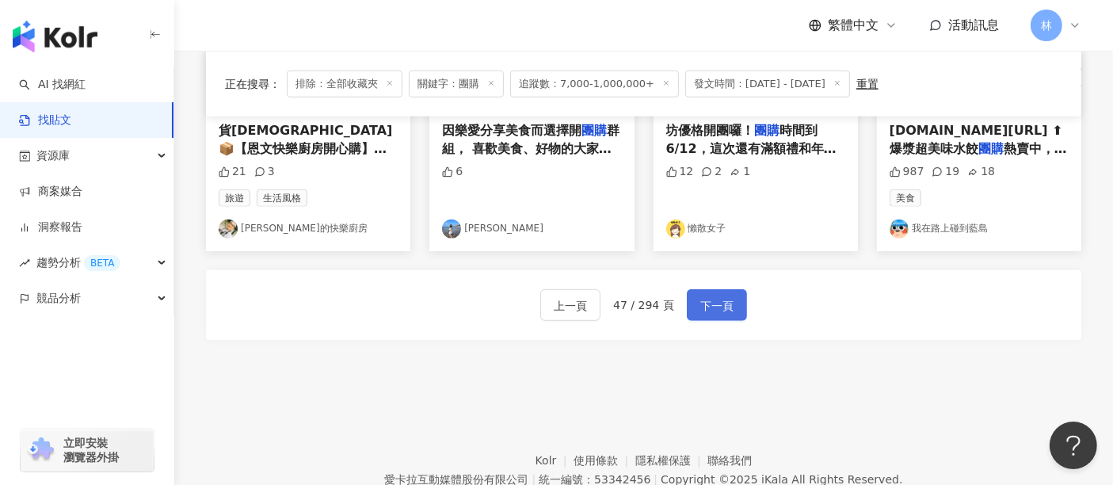
click at [703, 303] on span "下一頁" at bounding box center [716, 305] width 33 height 19
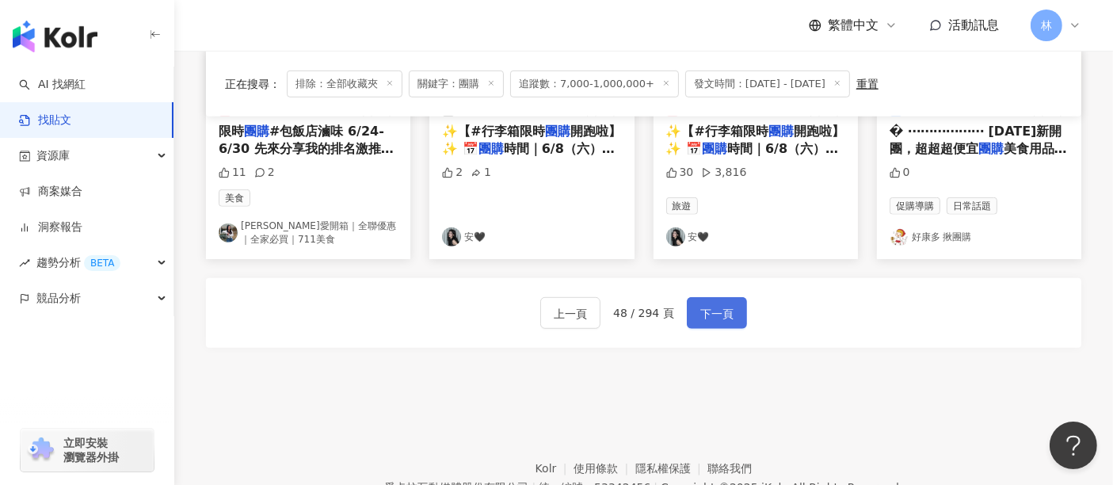
click at [703, 304] on span "下一頁" at bounding box center [716, 313] width 33 height 19
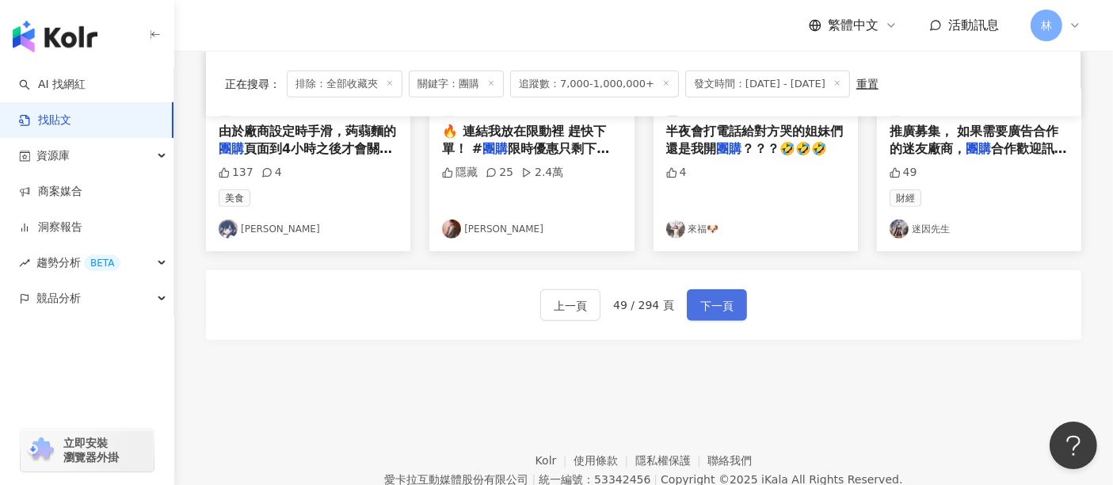
click at [703, 303] on span "下一頁" at bounding box center [716, 305] width 33 height 19
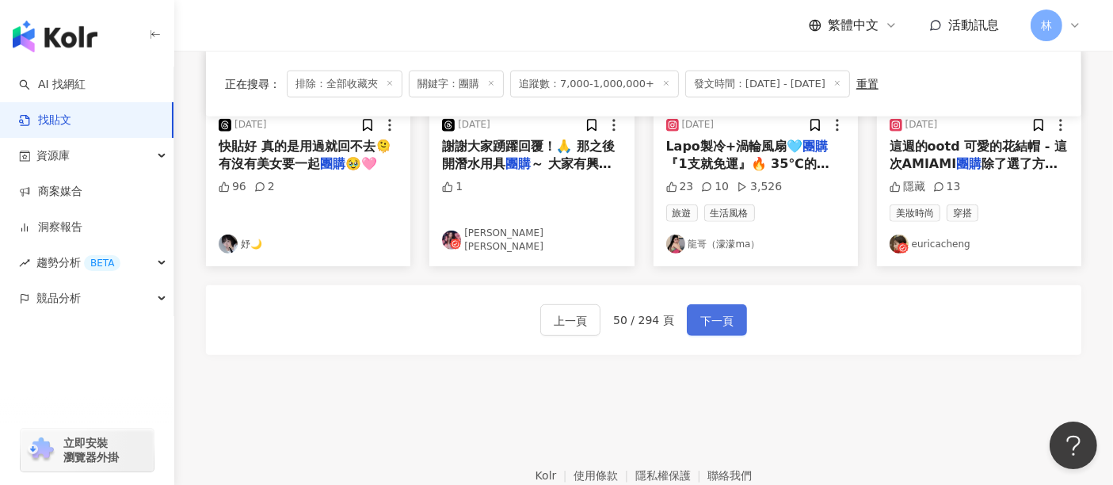
click at [703, 311] on span "下一頁" at bounding box center [716, 320] width 33 height 19
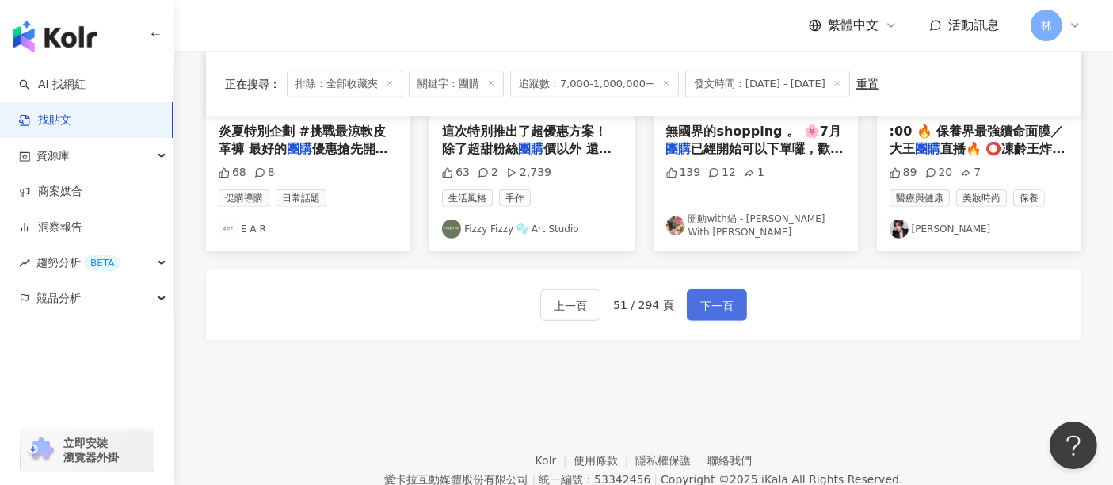
click at [703, 303] on span "下一頁" at bounding box center [716, 305] width 33 height 19
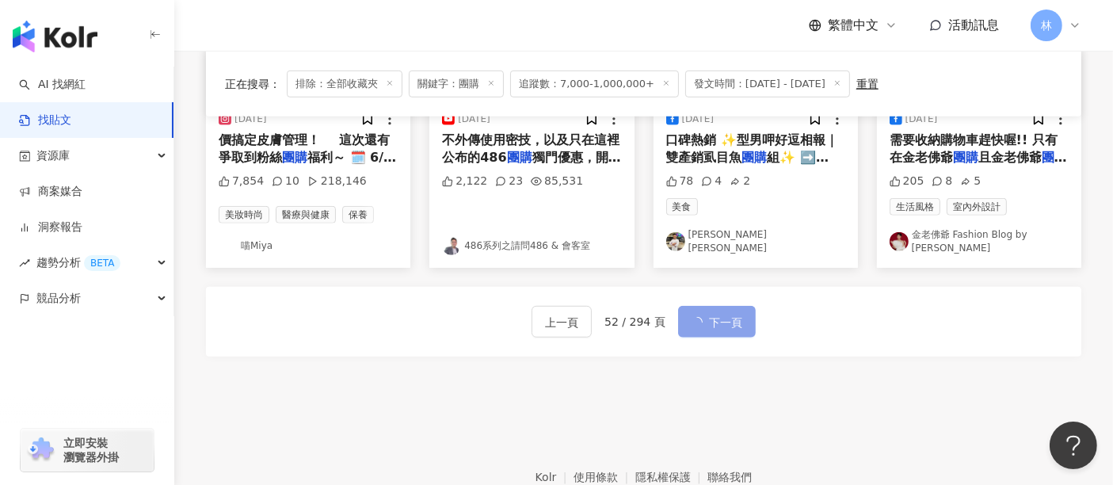
scroll to position [975, 0]
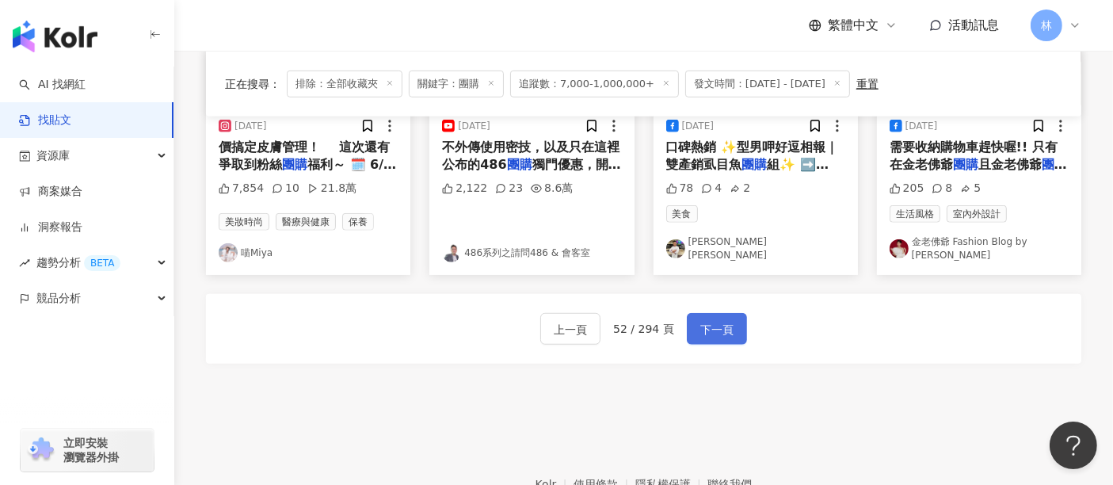
click at [703, 320] on span "下一頁" at bounding box center [716, 329] width 33 height 19
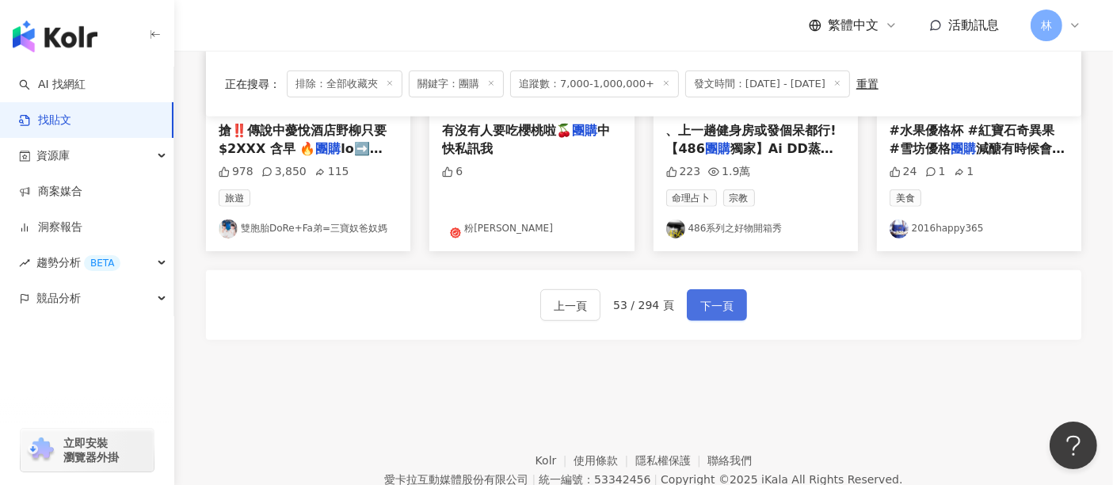
click at [703, 303] on span "下一頁" at bounding box center [716, 305] width 33 height 19
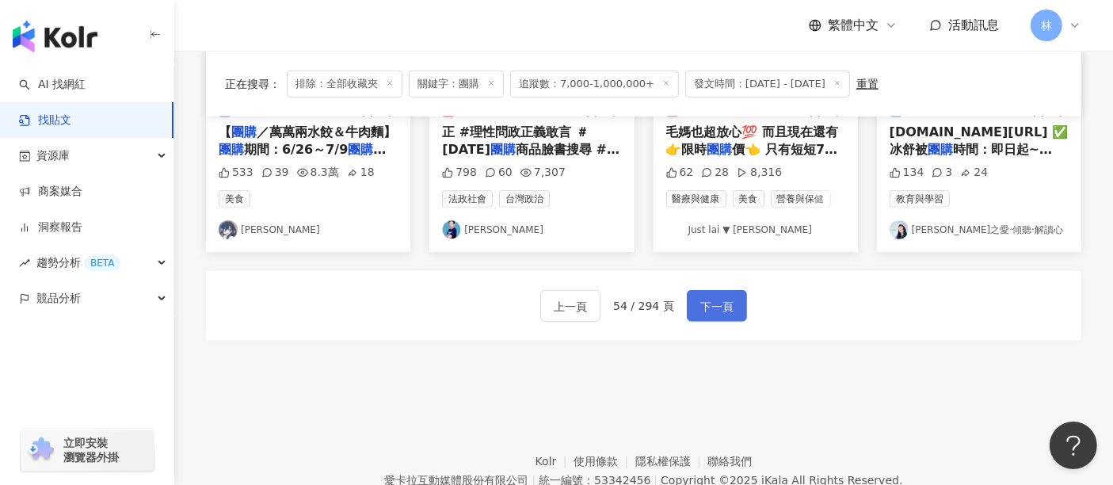
scroll to position [968, 0]
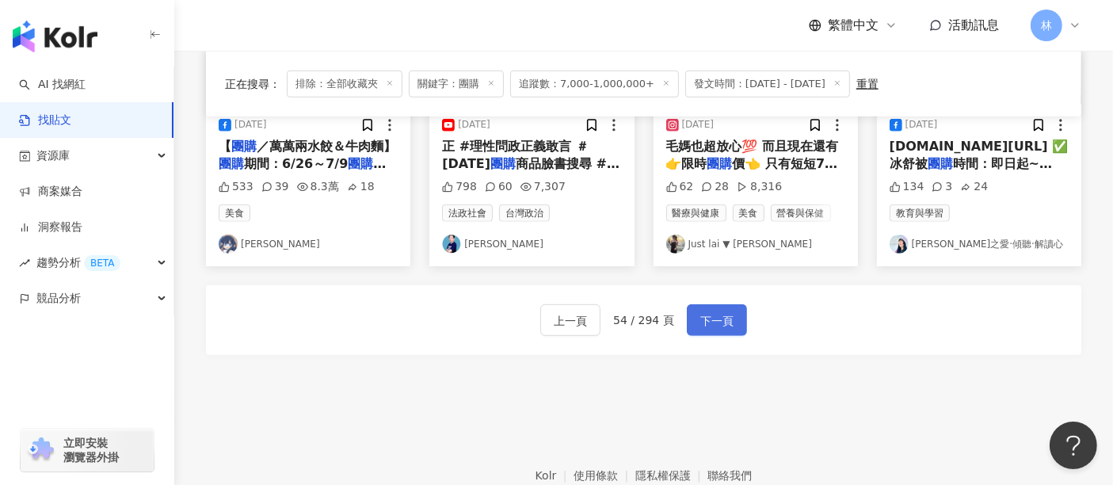
click at [703, 311] on span "下一頁" at bounding box center [716, 320] width 33 height 19
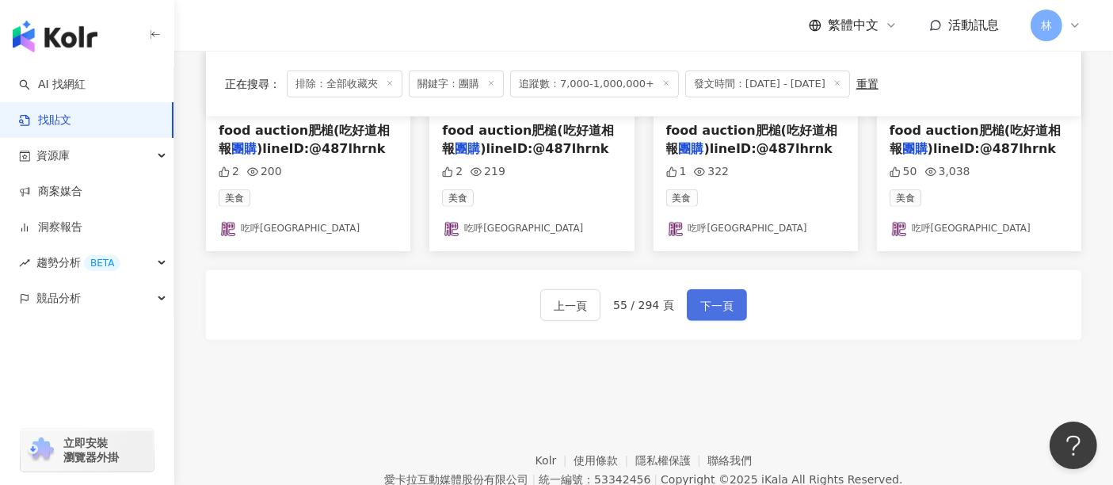
click at [703, 303] on span "下一頁" at bounding box center [716, 305] width 33 height 19
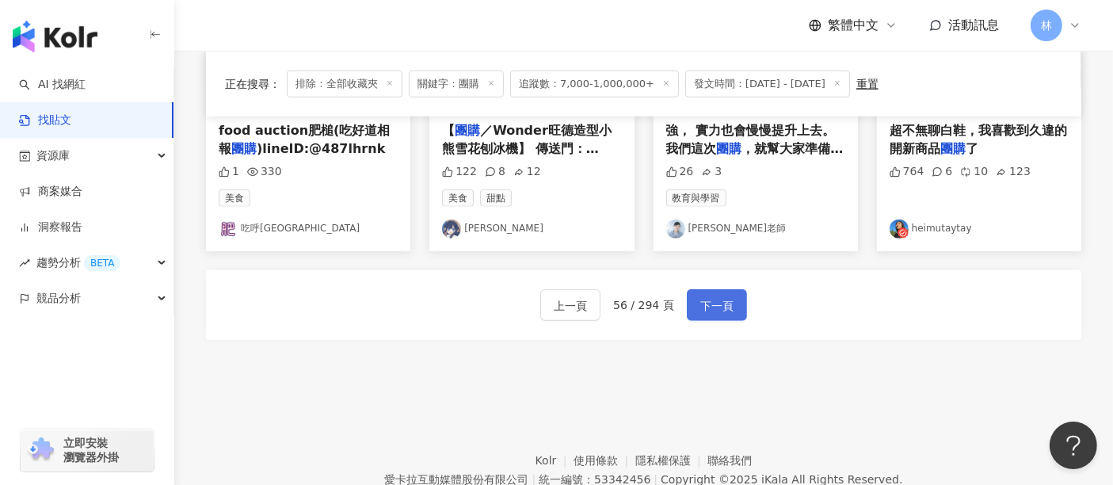
click at [703, 303] on span "下一頁" at bounding box center [716, 305] width 33 height 19
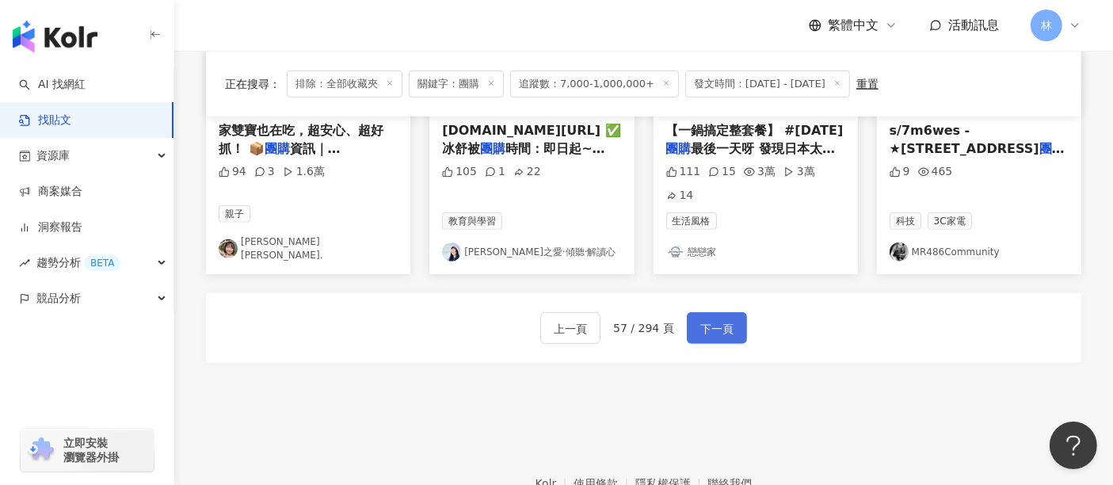
click at [703, 319] on span "下一頁" at bounding box center [716, 328] width 33 height 19
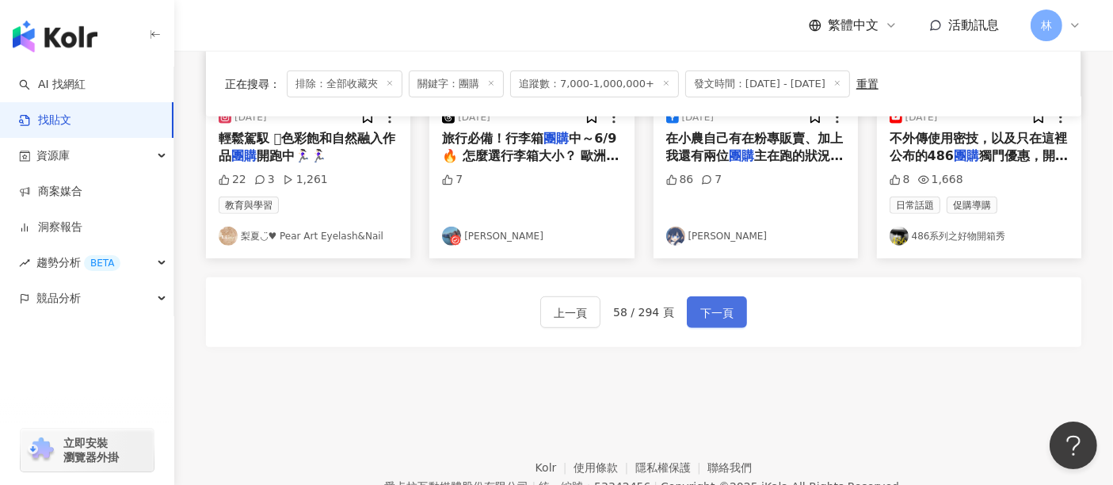
click at [703, 303] on span "下一頁" at bounding box center [716, 312] width 33 height 19
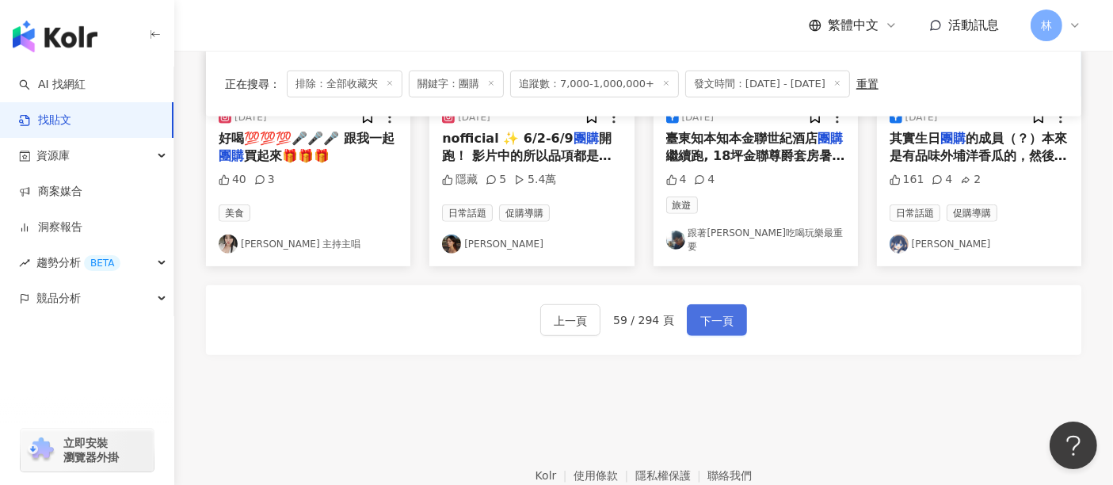
click at [703, 311] on span "下一頁" at bounding box center [716, 320] width 33 height 19
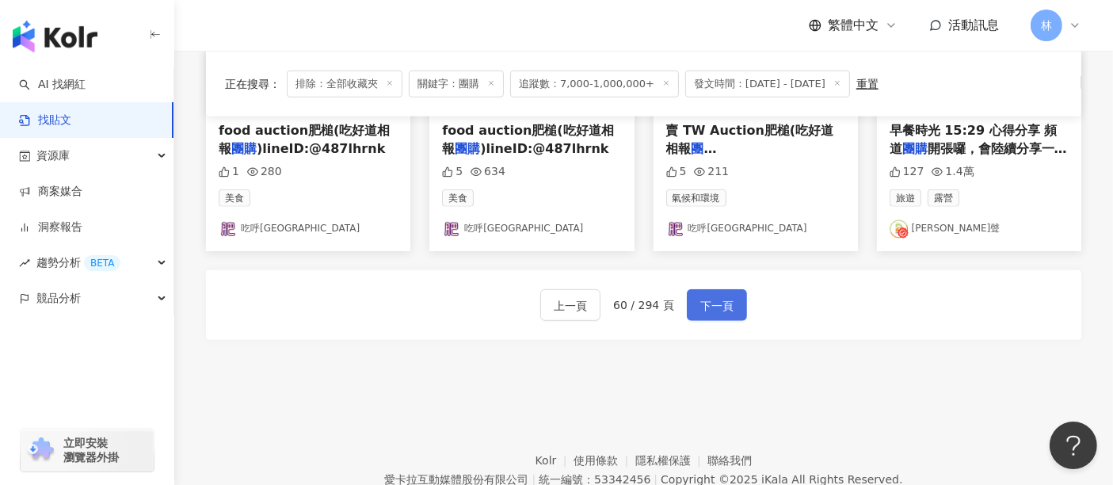
click at [703, 303] on span "下一頁" at bounding box center [716, 305] width 33 height 19
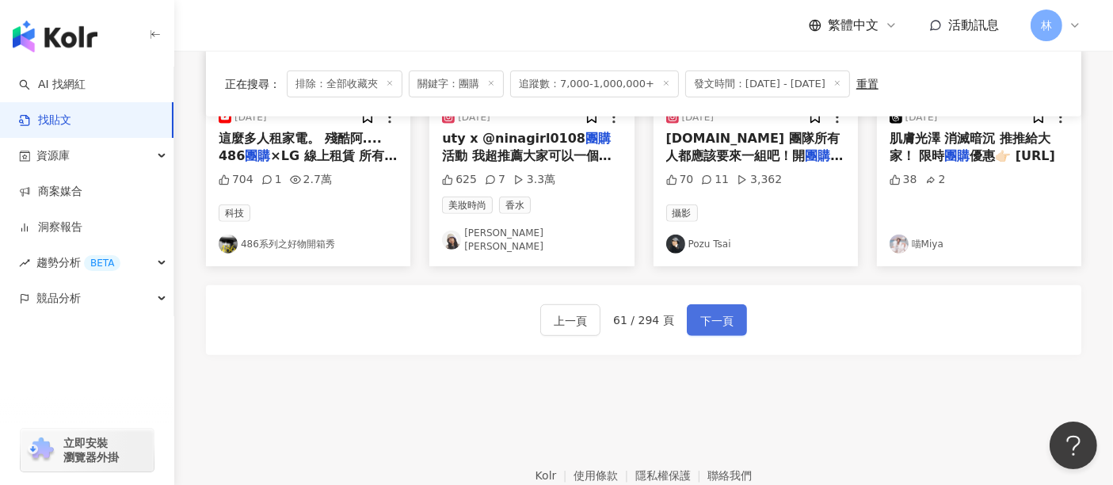
click at [703, 311] on span "下一頁" at bounding box center [716, 320] width 33 height 19
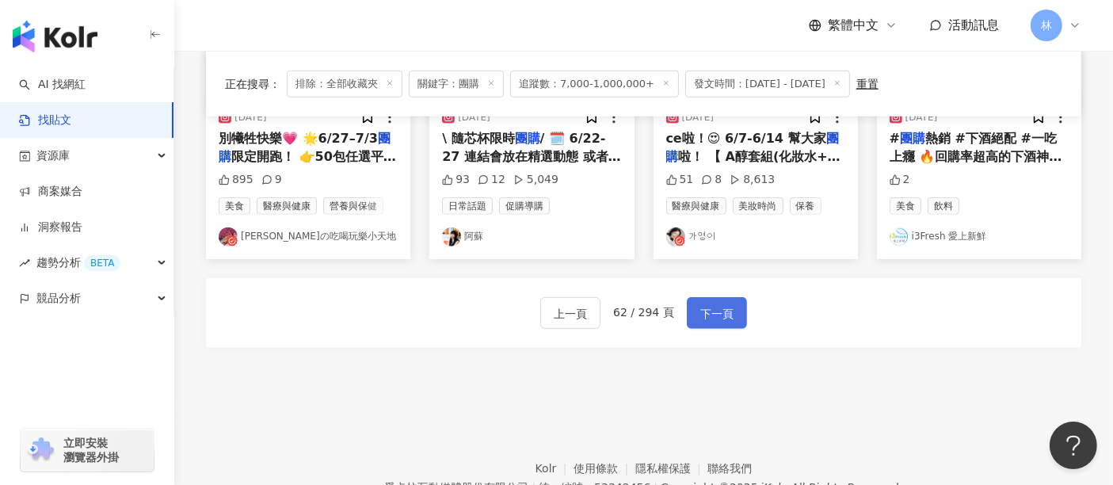
click at [703, 304] on span "下一頁" at bounding box center [716, 313] width 33 height 19
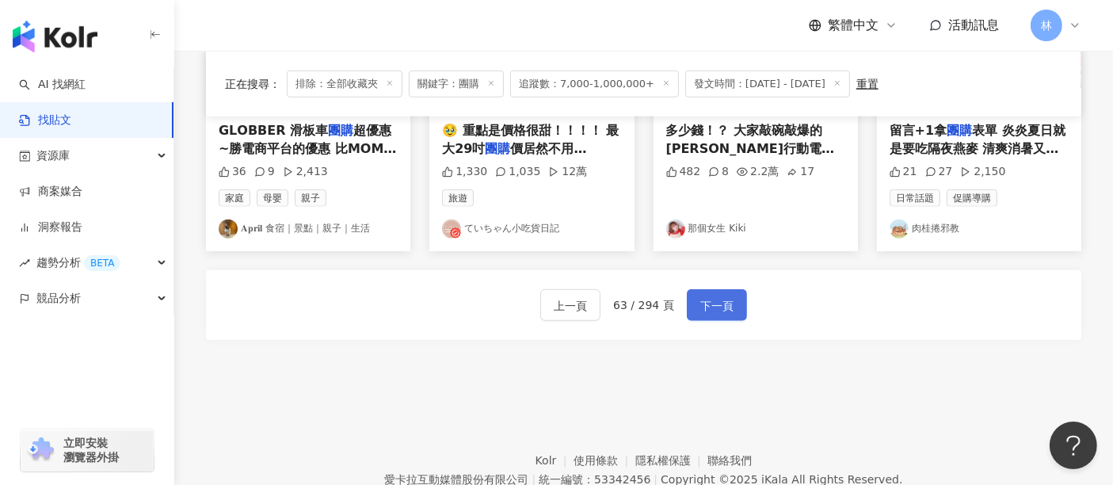
click at [703, 303] on span "下一頁" at bounding box center [716, 305] width 33 height 19
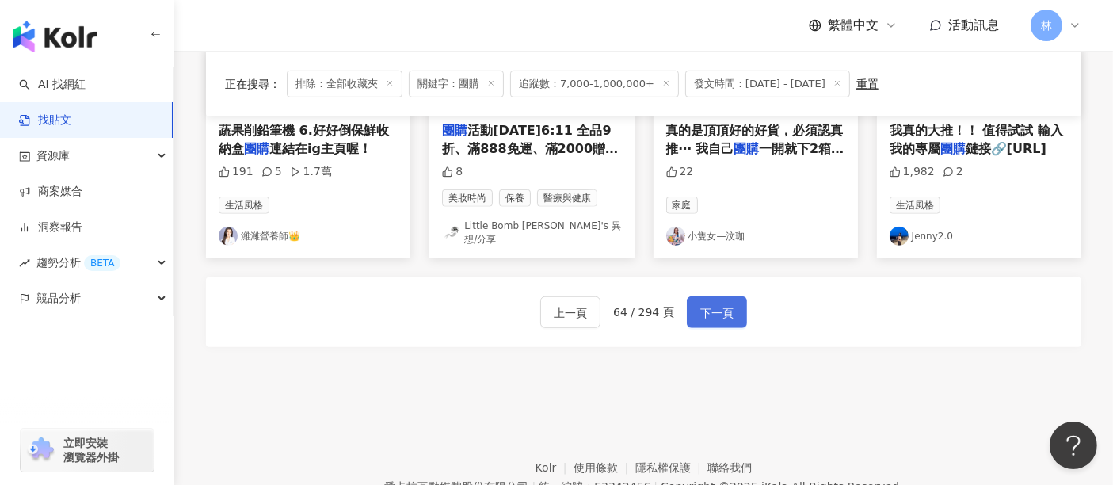
click at [703, 303] on span "下一頁" at bounding box center [716, 312] width 33 height 19
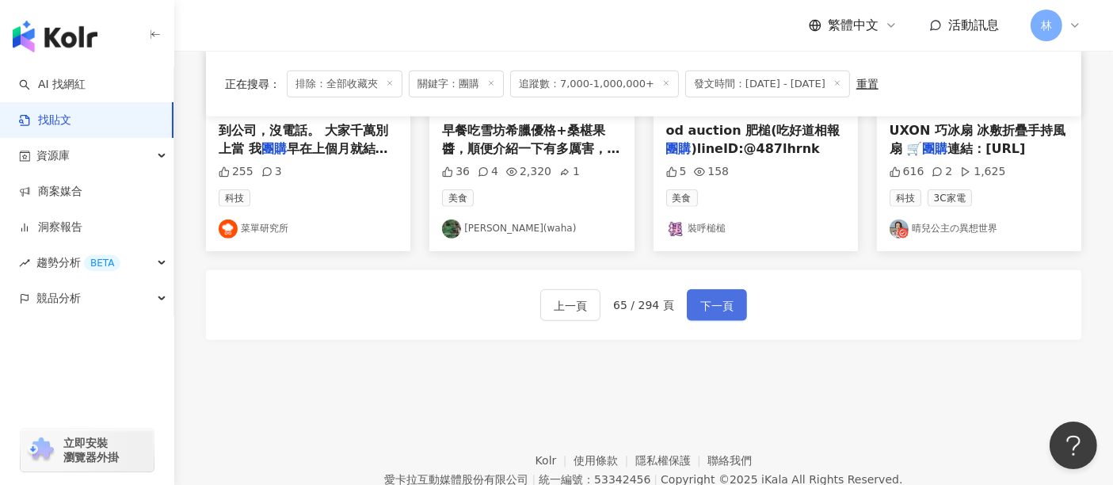
click at [703, 303] on span "下一頁" at bounding box center [716, 305] width 33 height 19
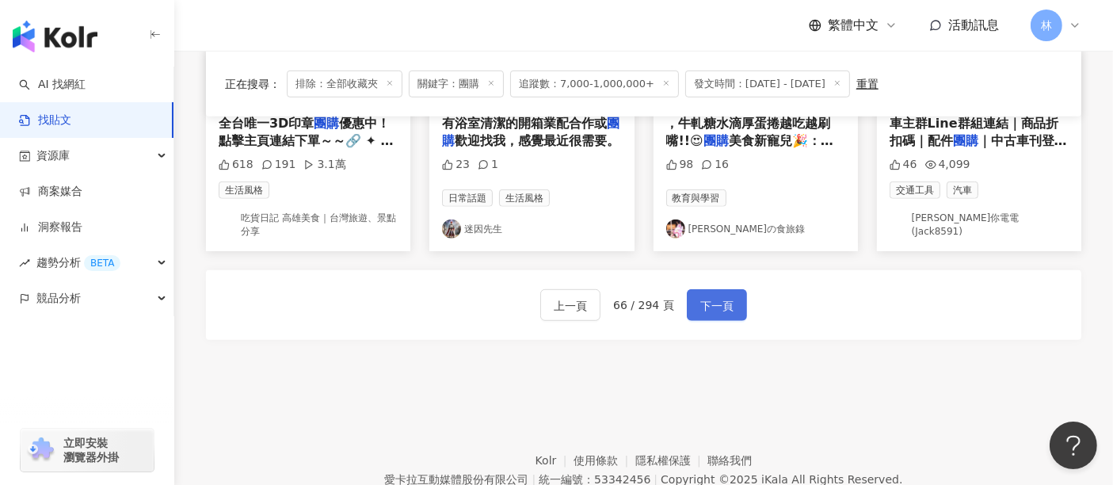
click at [703, 303] on span "下一頁" at bounding box center [716, 305] width 33 height 19
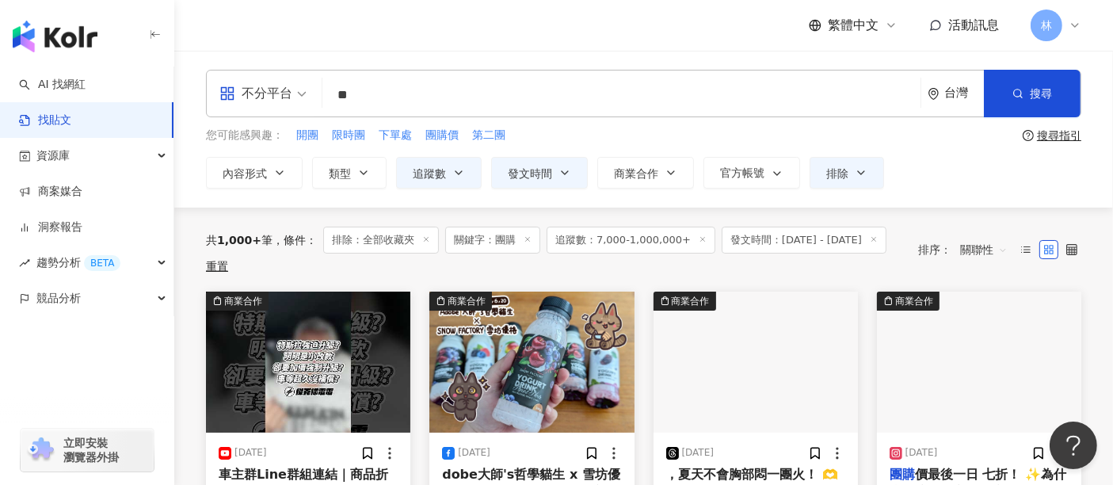
scroll to position [176, 0]
